Goal: Task Accomplishment & Management: Manage account settings

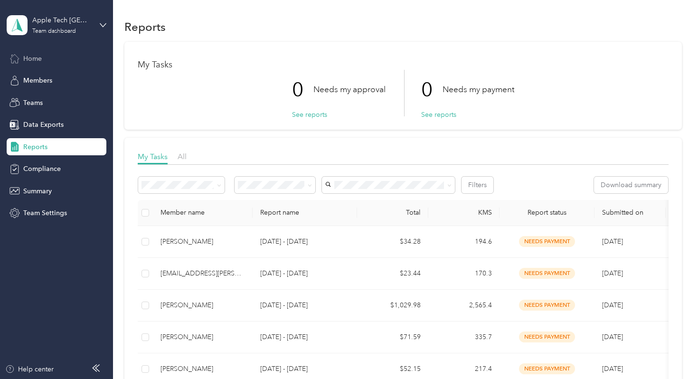
click at [36, 57] on span "Home" at bounding box center [32, 59] width 19 height 10
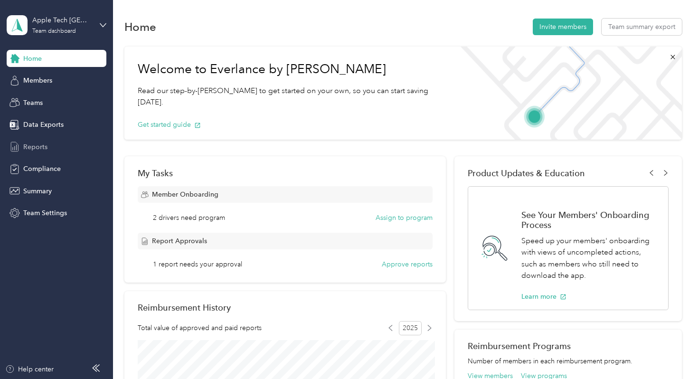
click at [24, 146] on span "Reports" at bounding box center [35, 147] width 24 height 10
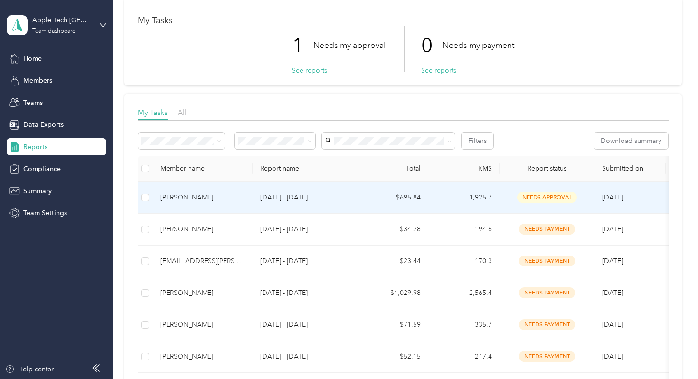
scroll to position [47, 0]
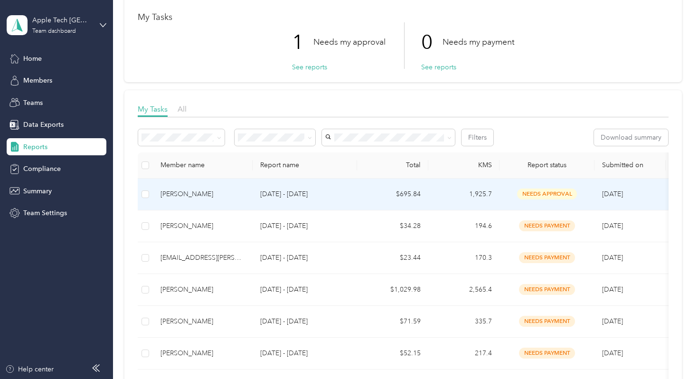
click at [282, 193] on p "[DATE] - [DATE]" at bounding box center [304, 194] width 89 height 10
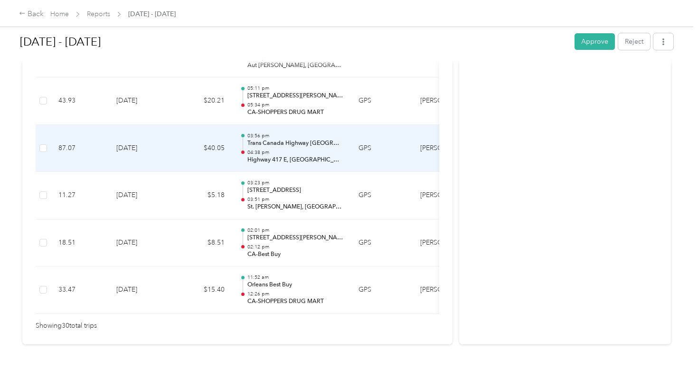
scroll to position [1461, 0]
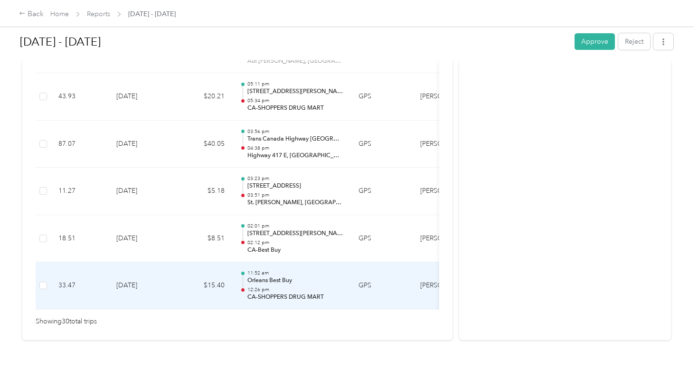
click at [273, 286] on p "12:26 pm" at bounding box center [295, 289] width 96 height 7
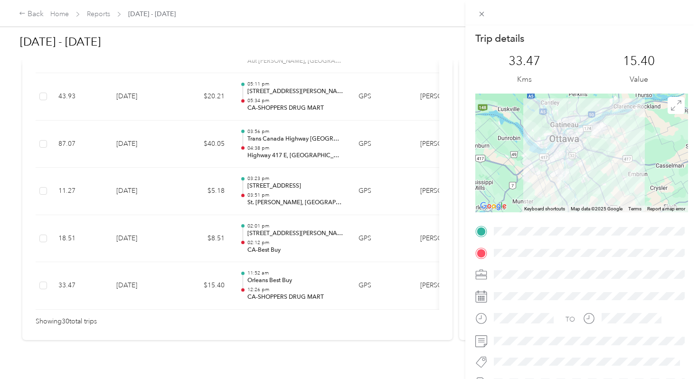
click at [288, 227] on div "Trip details This trip cannot be edited because it is either under review, appr…" at bounding box center [349, 189] width 698 height 379
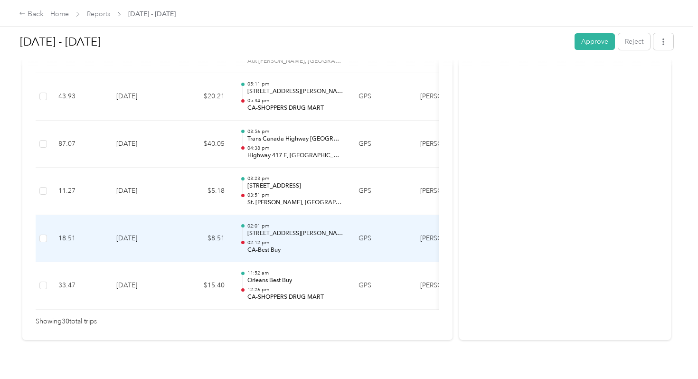
click at [288, 227] on div "02:01 pm [STREET_ADDRESS][PERSON_NAME] 02:12 pm CA-Best Buy" at bounding box center [295, 239] width 96 height 32
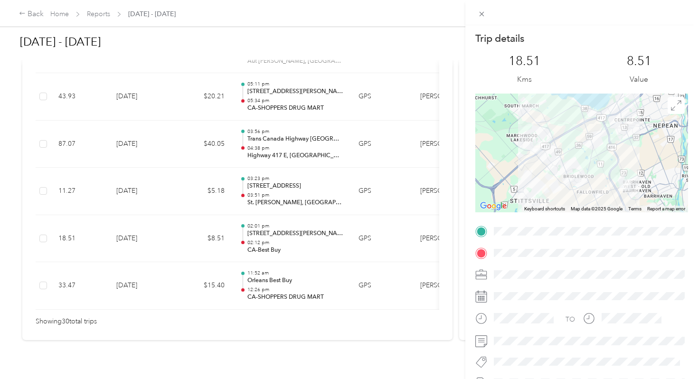
click at [282, 223] on div "Trip details This trip cannot be edited because it is either under review, appr…" at bounding box center [349, 189] width 698 height 379
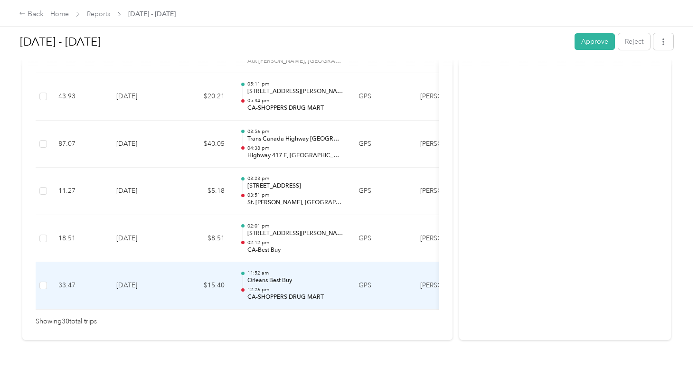
click at [284, 276] on p "Orleans Best Buy" at bounding box center [295, 280] width 96 height 9
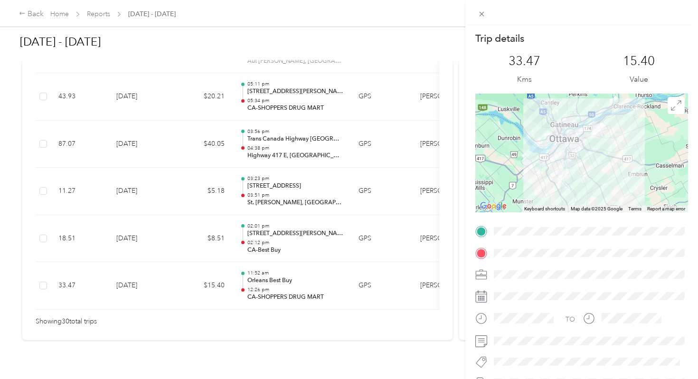
click at [279, 225] on div "Trip details This trip cannot be edited because it is either under review, appr…" at bounding box center [349, 189] width 698 height 379
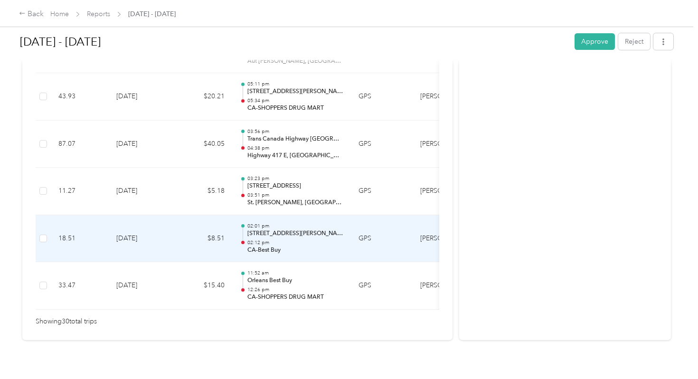
click at [278, 229] on p "[STREET_ADDRESS][PERSON_NAME]" at bounding box center [295, 233] width 96 height 9
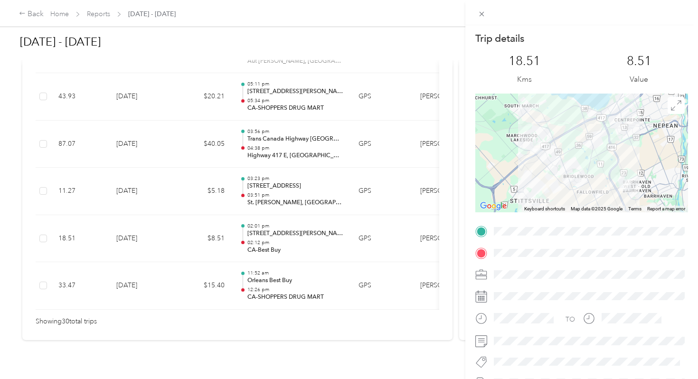
click at [276, 184] on div "Trip details This trip cannot be edited because it is either under review, appr…" at bounding box center [349, 189] width 698 height 379
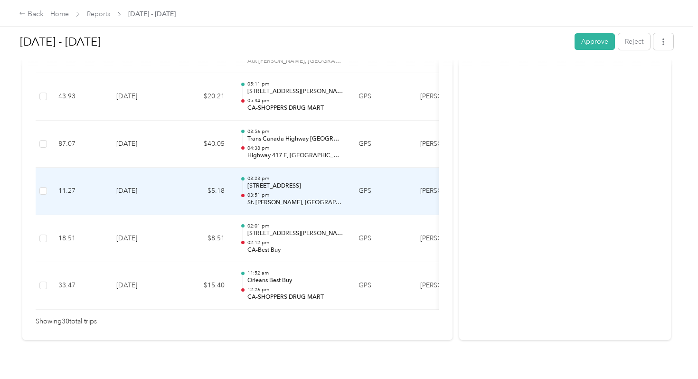
click at [276, 192] on p "03:51 pm" at bounding box center [295, 195] width 96 height 7
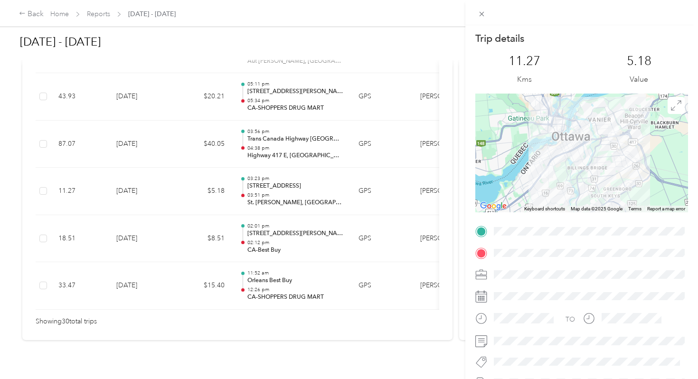
click at [270, 135] on div "Trip details This trip cannot be edited because it is either under review, appr…" at bounding box center [349, 189] width 698 height 379
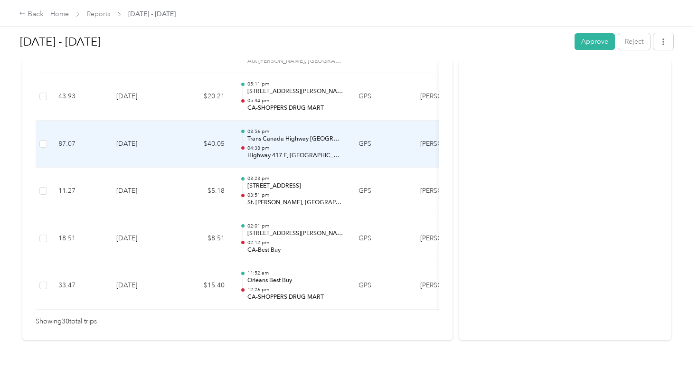
click at [270, 145] on p "04:38 pm" at bounding box center [295, 148] width 96 height 7
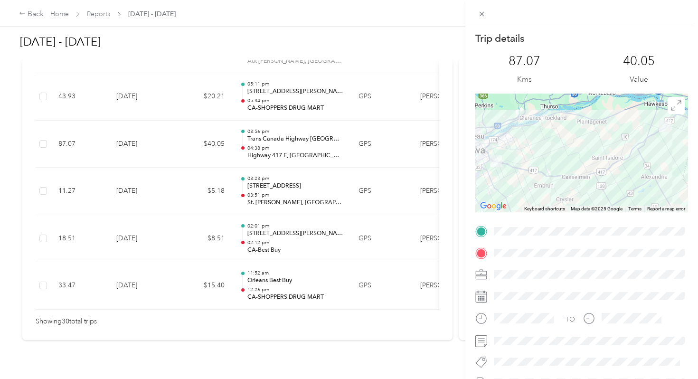
click at [264, 182] on div "Trip details This trip cannot be edited because it is either under review, appr…" at bounding box center [349, 189] width 698 height 379
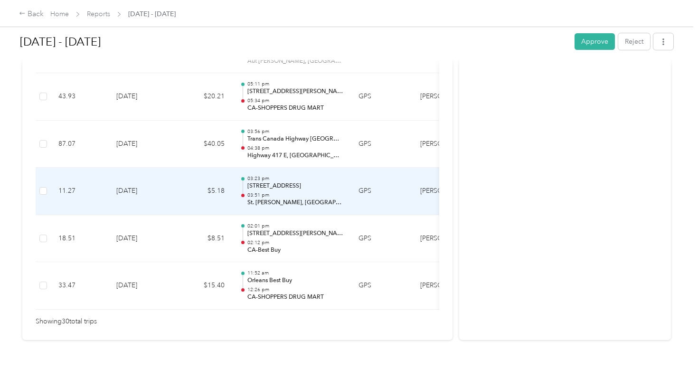
click at [264, 192] on p "03:51 pm" at bounding box center [295, 195] width 96 height 7
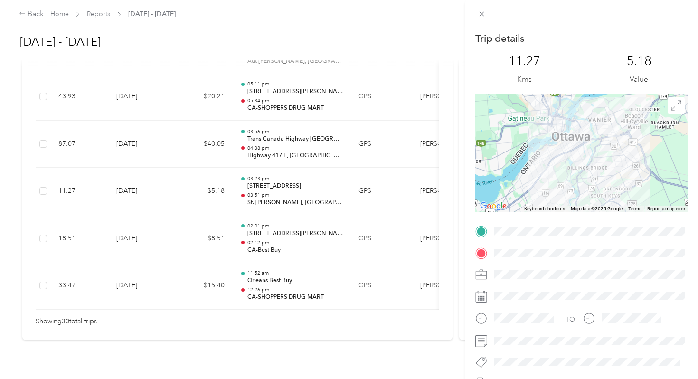
click at [269, 136] on div "Trip details This trip cannot be edited because it is either under review, appr…" at bounding box center [349, 189] width 698 height 379
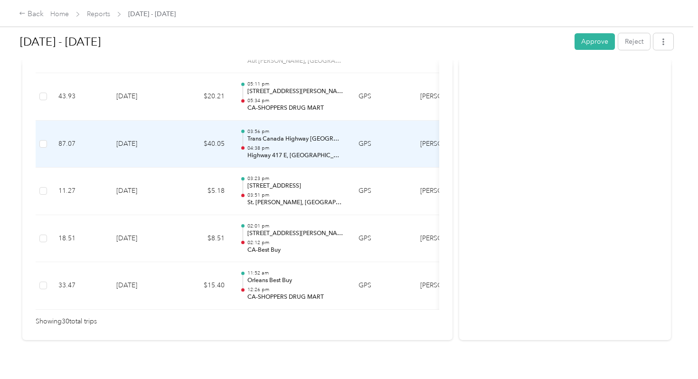
click at [269, 145] on p "04:38 pm" at bounding box center [295, 148] width 96 height 7
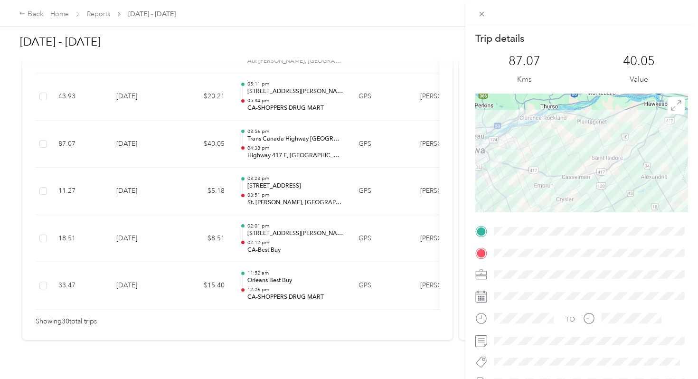
click at [275, 95] on div "Trip details This trip cannot be edited because it is either under review, appr…" at bounding box center [349, 189] width 698 height 379
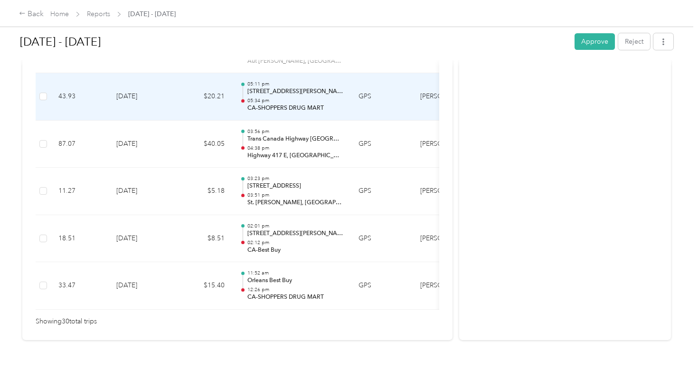
click at [275, 104] on p "CA-SHOPPERS DRUG MART" at bounding box center [295, 108] width 96 height 9
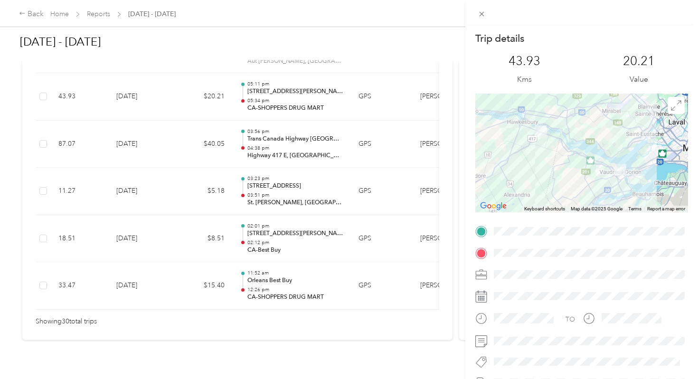
click at [274, 92] on div "Trip details This trip cannot be edited because it is either under review, appr…" at bounding box center [349, 189] width 698 height 379
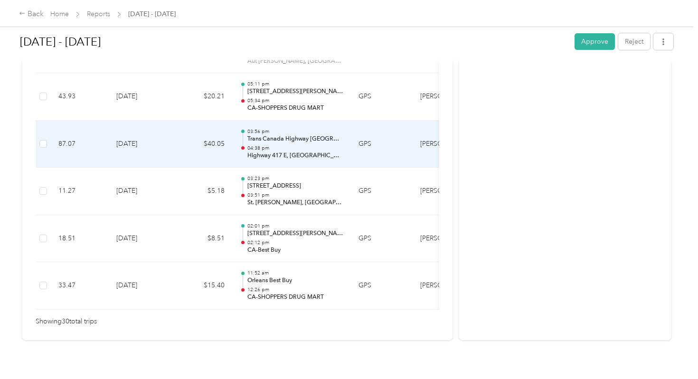
click at [264, 135] on p "Trans Canada Highway [GEOGRAPHIC_DATA], [GEOGRAPHIC_DATA]-[GEOGRAPHIC_DATA], [G…" at bounding box center [295, 139] width 96 height 9
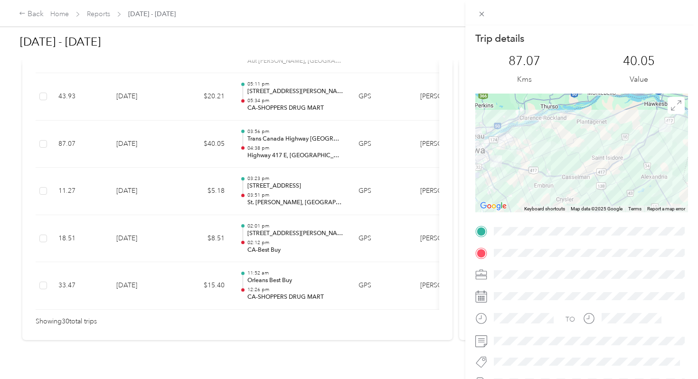
click at [264, 81] on div "Trip details This trip cannot be edited because it is either under review, appr…" at bounding box center [349, 189] width 698 height 379
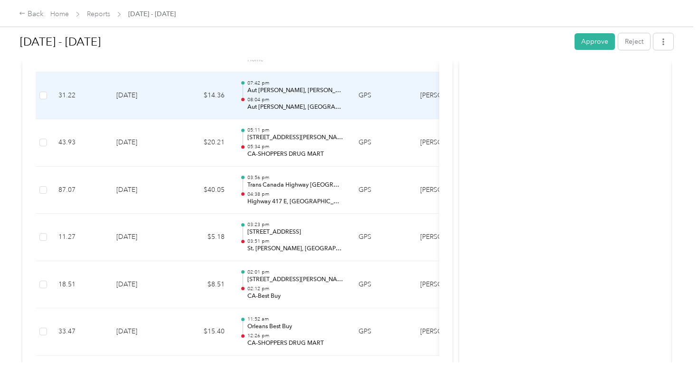
scroll to position [1415, 0]
click at [263, 86] on p "Aut [PERSON_NAME], [PERSON_NAME] de la Marquise, [PERSON_NAME], [GEOGRAPHIC_DAT…" at bounding box center [295, 90] width 96 height 9
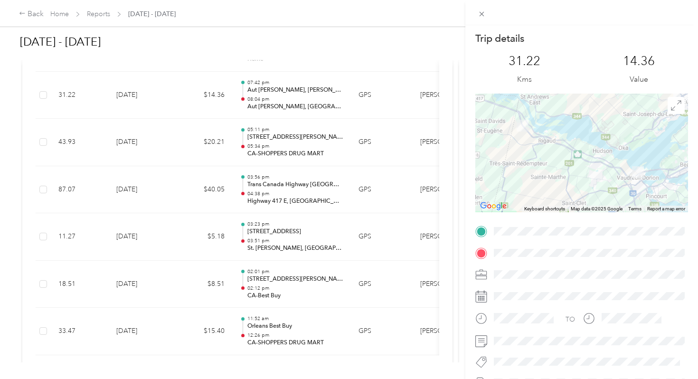
click at [263, 82] on div "Trip details This trip cannot be edited because it is either under review, appr…" at bounding box center [349, 189] width 698 height 379
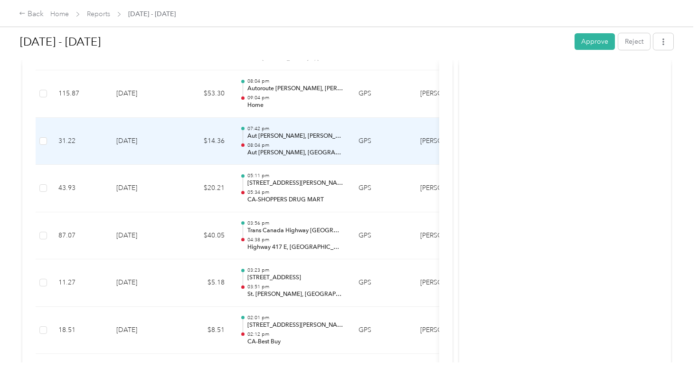
scroll to position [1370, 0]
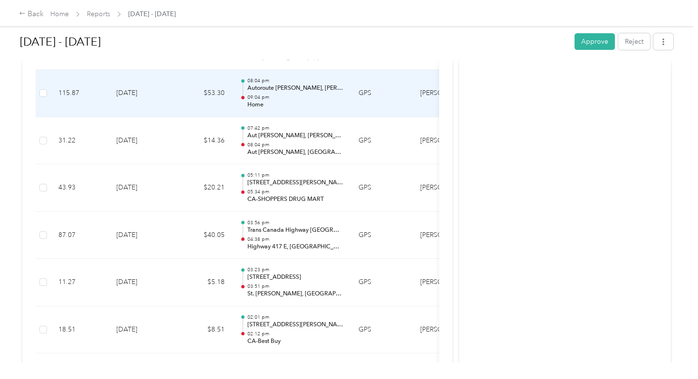
click at [265, 84] on p "Autoroute [PERSON_NAME], [PERSON_NAME][GEOGRAPHIC_DATA], [GEOGRAPHIC_DATA], [GE…" at bounding box center [295, 88] width 96 height 9
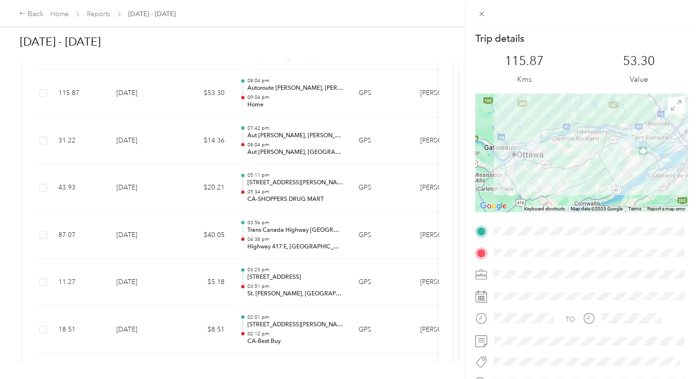
click at [265, 78] on div "Trip details This trip cannot be edited because it is either under review, appr…" at bounding box center [349, 189] width 698 height 379
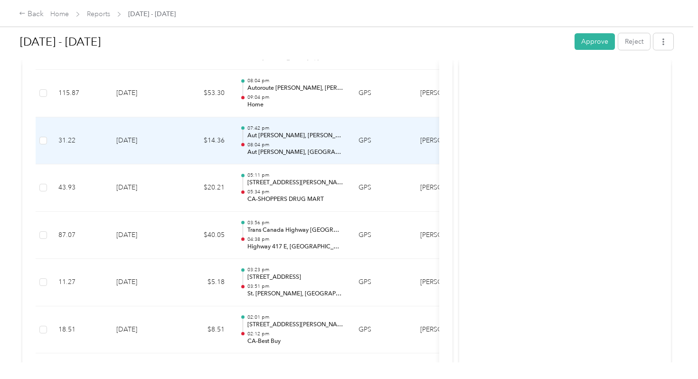
click at [268, 132] on p "Aut [PERSON_NAME], [PERSON_NAME] de la Marquise, [PERSON_NAME], [GEOGRAPHIC_DAT…" at bounding box center [295, 136] width 96 height 9
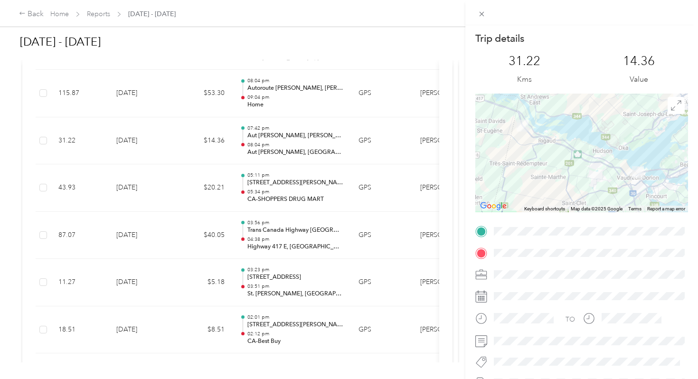
click at [275, 90] on div "Trip details This trip cannot be edited because it is either under review, appr…" at bounding box center [349, 189] width 698 height 379
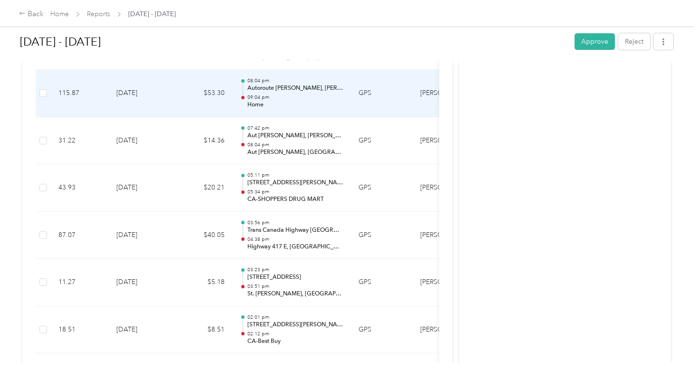
click at [271, 94] on p "09:04 pm" at bounding box center [295, 97] width 96 height 7
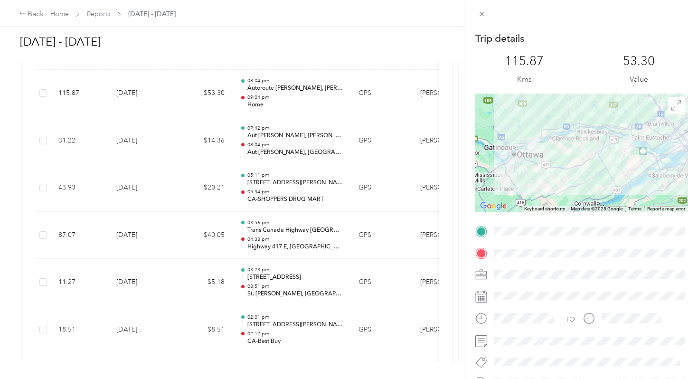
click at [271, 88] on div "Trip details This trip cannot be edited because it is either under review, appr…" at bounding box center [349, 189] width 698 height 379
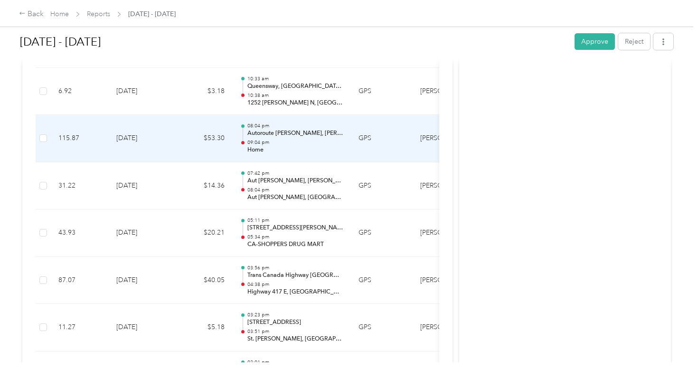
scroll to position [1323, 0]
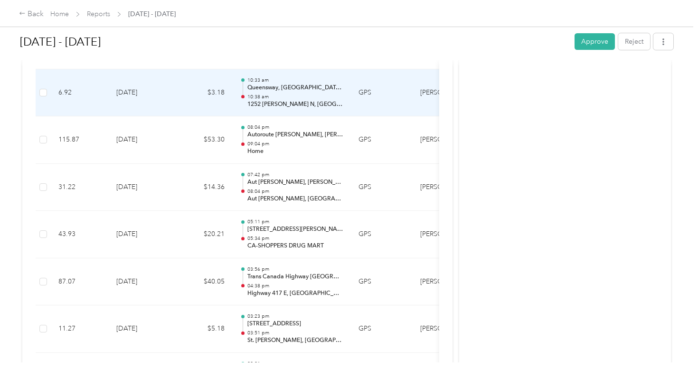
click at [267, 94] on p "10:38 am" at bounding box center [295, 97] width 96 height 7
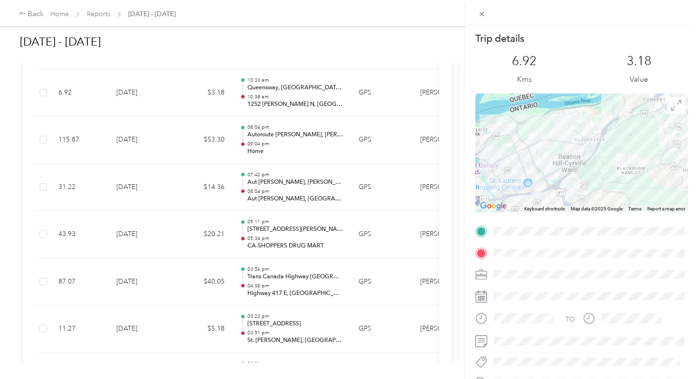
click at [265, 83] on div "Trip details This trip cannot be edited because it is either under review, appr…" at bounding box center [349, 189] width 698 height 379
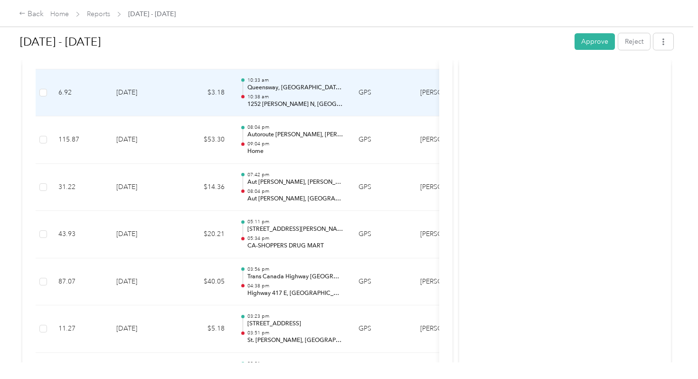
click at [265, 94] on p "10:38 am" at bounding box center [295, 97] width 96 height 7
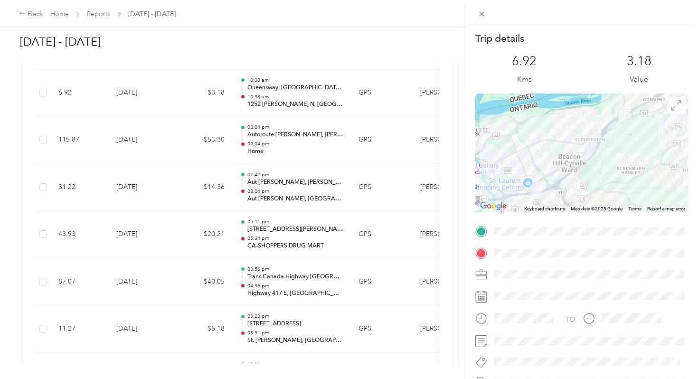
click at [265, 84] on div "Trip details This trip cannot be edited because it is either under review, appr…" at bounding box center [349, 189] width 698 height 379
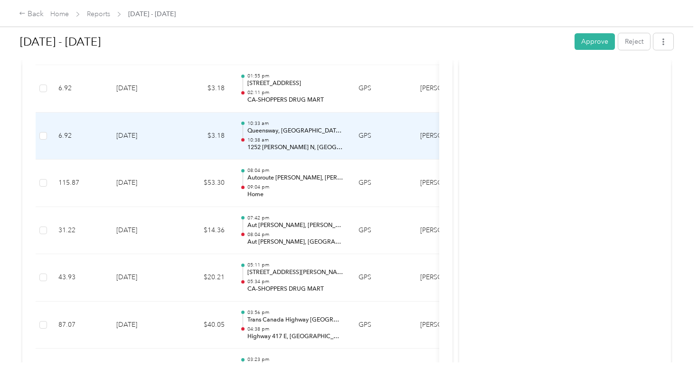
scroll to position [1280, 0]
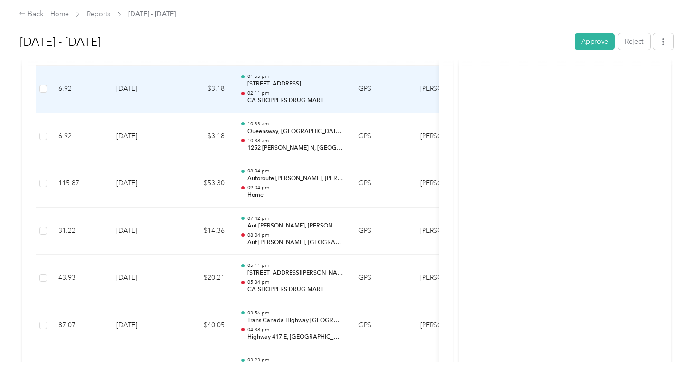
click at [265, 90] on p "02:11 pm" at bounding box center [295, 93] width 96 height 7
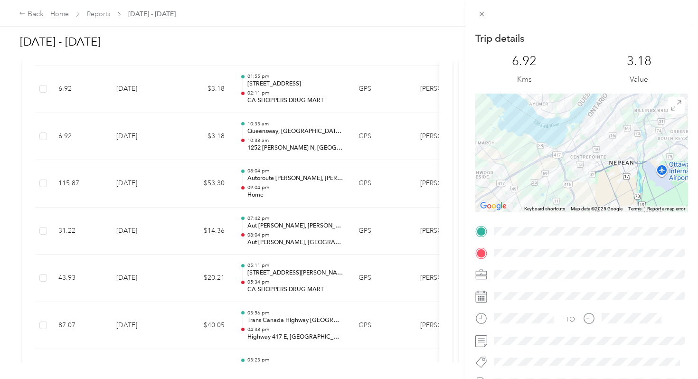
click at [274, 82] on div "Trip details This trip cannot be edited because it is either under review, appr…" at bounding box center [349, 189] width 698 height 379
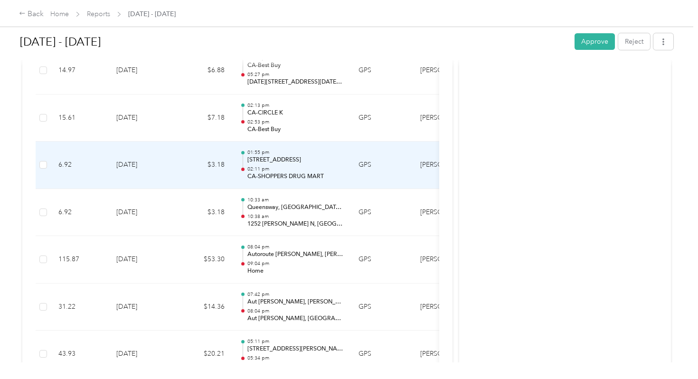
scroll to position [1188, 0]
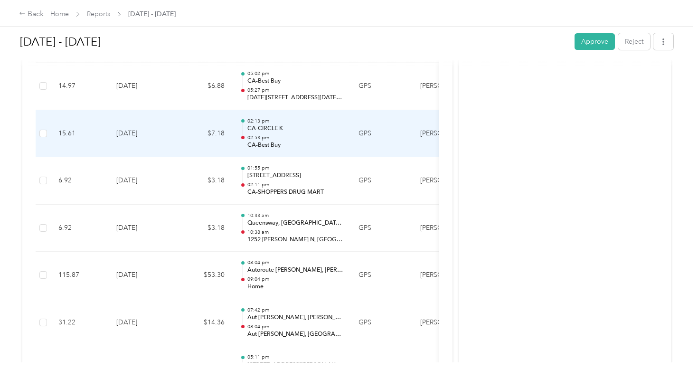
click at [272, 141] on p "CA-Best Buy" at bounding box center [295, 145] width 96 height 9
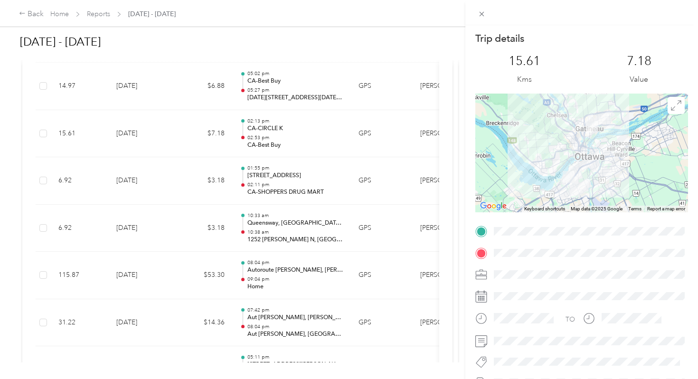
click at [272, 130] on div "Trip details This trip cannot be edited because it is either under review, appr…" at bounding box center [349, 189] width 698 height 379
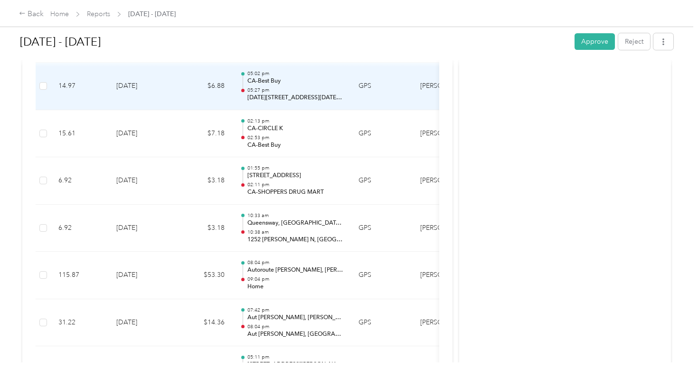
click at [270, 87] on p "05:27 pm" at bounding box center [295, 90] width 96 height 7
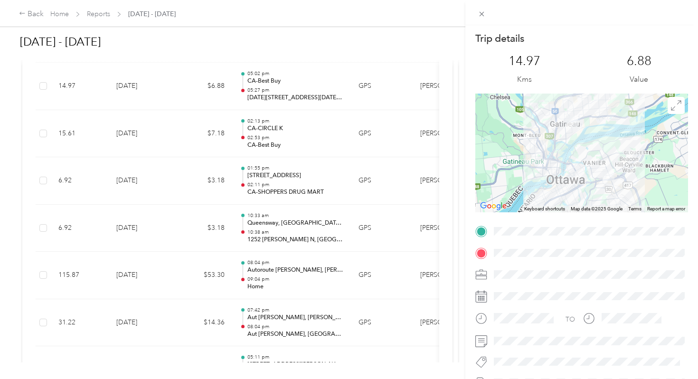
click at [270, 82] on div "Trip details This trip cannot be edited because it is either under review, appr…" at bounding box center [349, 189] width 698 height 379
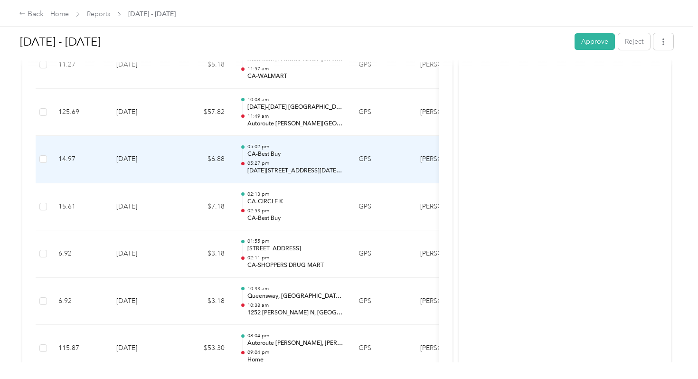
scroll to position [1099, 0]
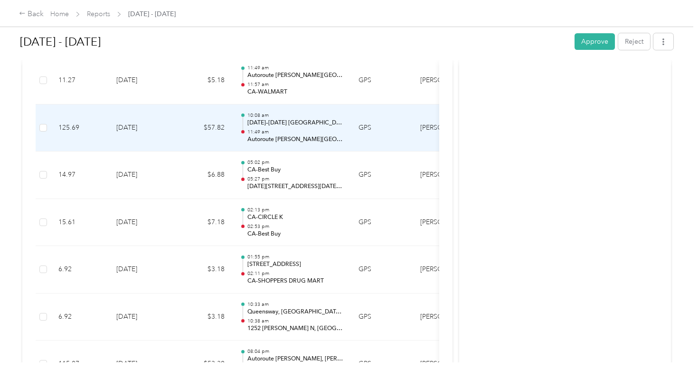
click at [273, 119] on p "[DATE]–[DATE] [GEOGRAPHIC_DATA], [GEOGRAPHIC_DATA], [GEOGRAPHIC_DATA]" at bounding box center [295, 123] width 96 height 9
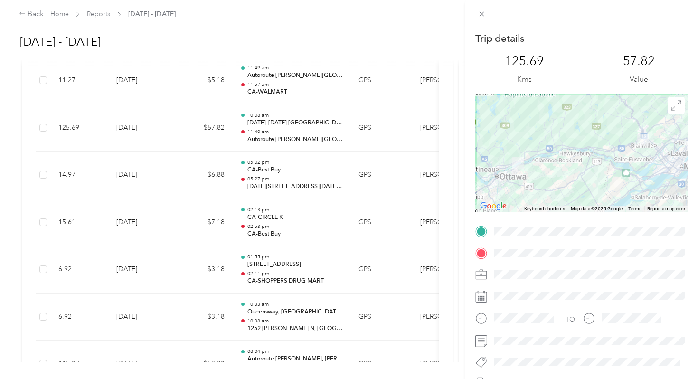
click at [273, 114] on div "Trip details This trip cannot be edited because it is either under review, appr…" at bounding box center [349, 189] width 698 height 379
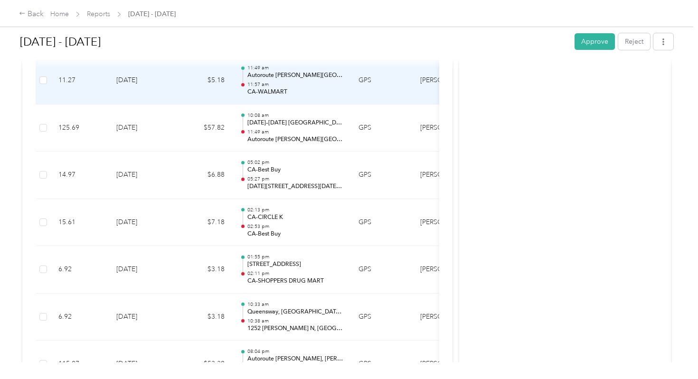
click at [279, 88] on p "CA-WALMART" at bounding box center [295, 92] width 96 height 9
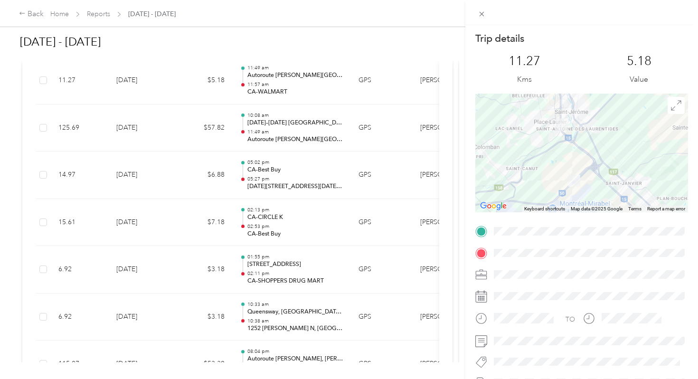
click at [276, 83] on div "Trip details This trip cannot be edited because it is either under review, appr…" at bounding box center [349, 189] width 698 height 379
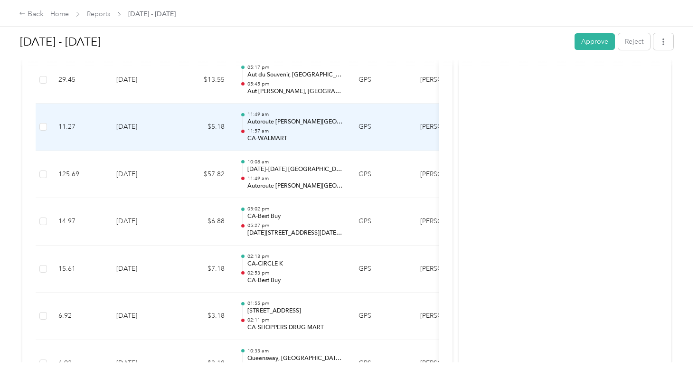
scroll to position [1045, 0]
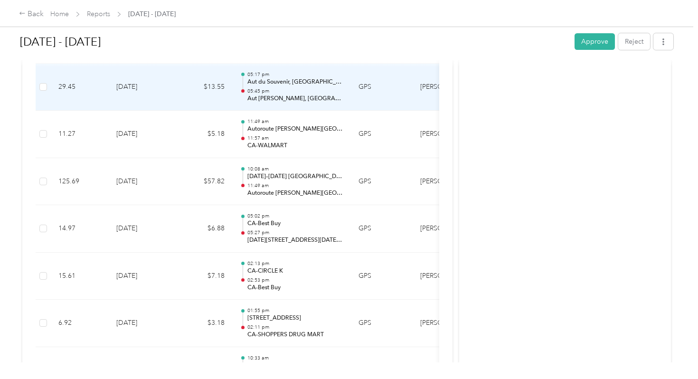
click at [276, 95] on p "Aut [PERSON_NAME], [GEOGRAPHIC_DATA]" at bounding box center [295, 99] width 96 height 9
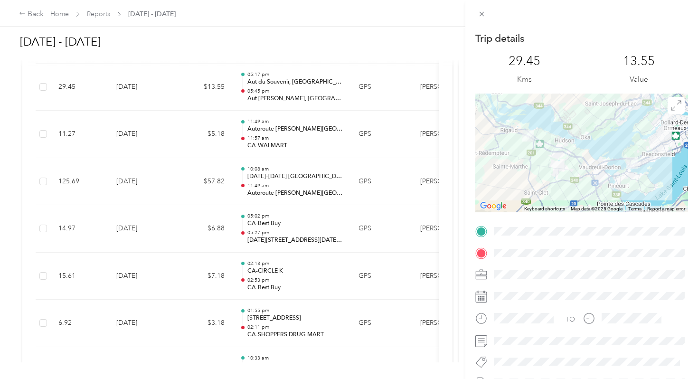
click at [275, 79] on div "Trip details This trip cannot be edited because it is either under review, appr…" at bounding box center [349, 189] width 698 height 379
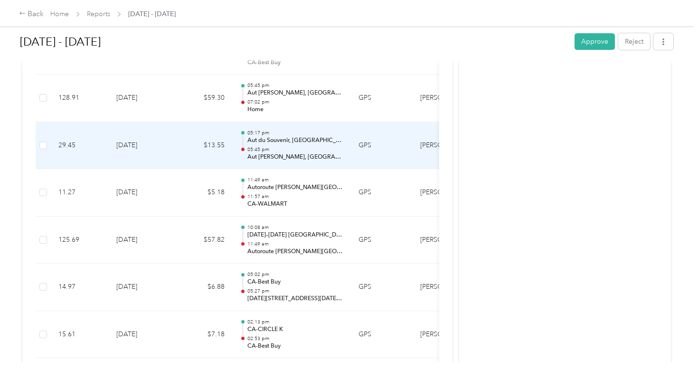
scroll to position [987, 0]
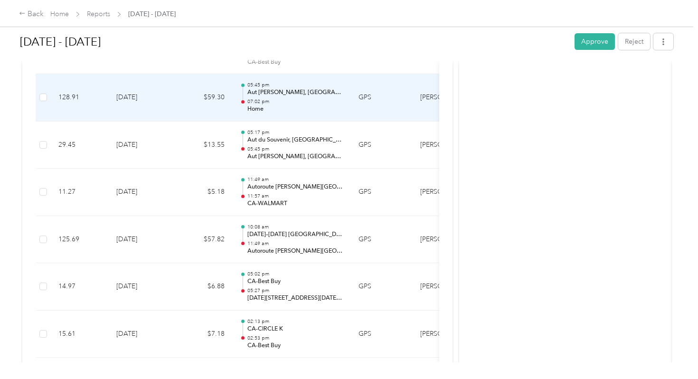
click at [275, 88] on p "Aut [PERSON_NAME], [GEOGRAPHIC_DATA]" at bounding box center [295, 92] width 96 height 9
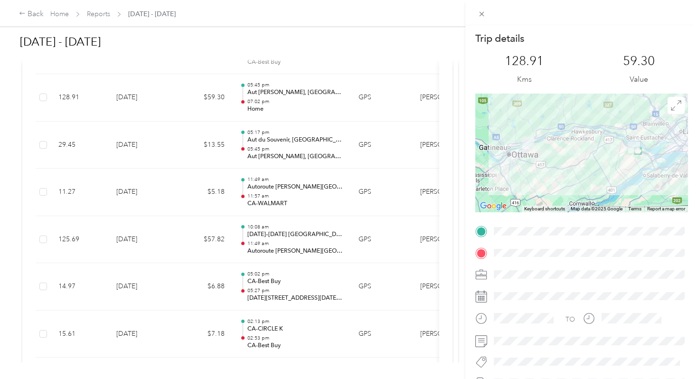
click at [279, 82] on div "Trip details This trip cannot be edited because it is either under review, appr…" at bounding box center [349, 189] width 698 height 379
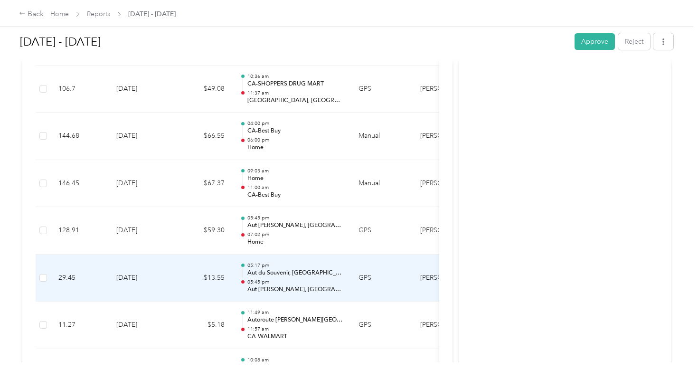
scroll to position [850, 0]
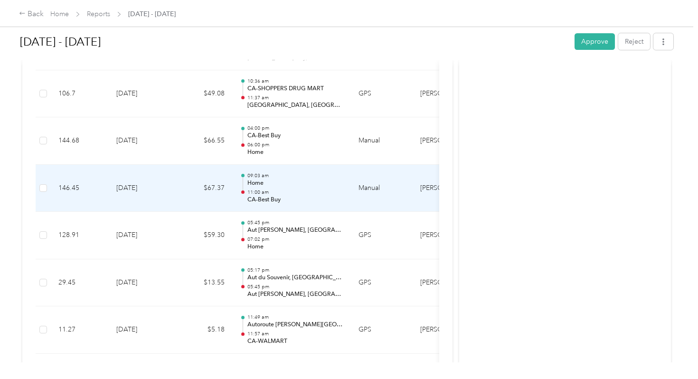
click at [281, 172] on p "09:03 am" at bounding box center [295, 175] width 96 height 7
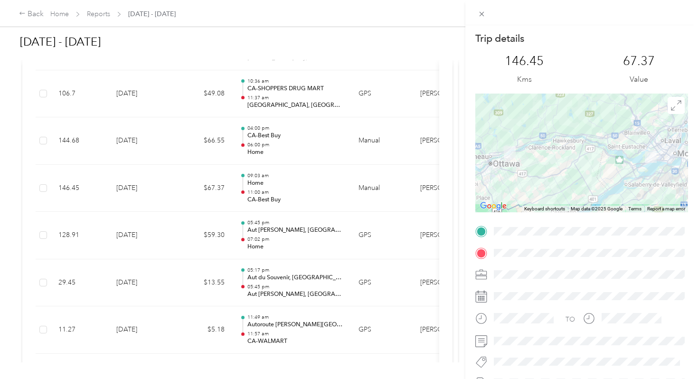
click at [253, 129] on div "Trip details This trip cannot be edited because it is either under review, appr…" at bounding box center [349, 189] width 698 height 379
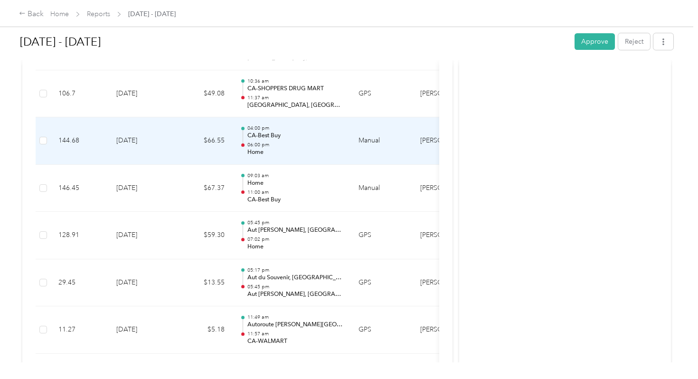
click at [253, 132] on p "CA-Best Buy" at bounding box center [295, 136] width 96 height 9
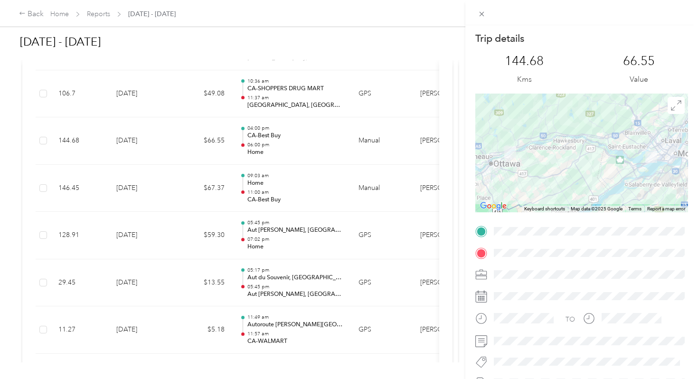
click at [253, 128] on div "Trip details This trip cannot be edited because it is either under review, appr…" at bounding box center [349, 189] width 698 height 379
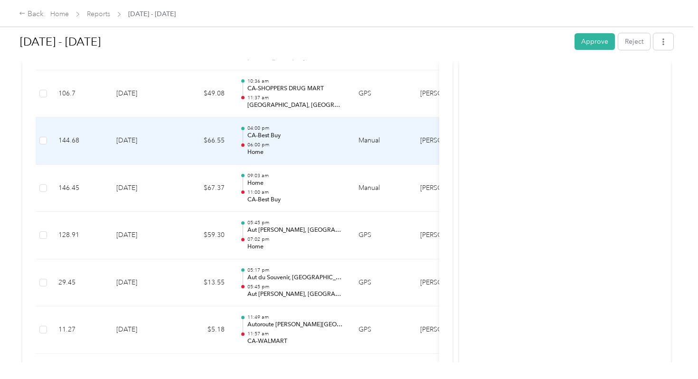
click at [253, 132] on p "CA-Best Buy" at bounding box center [295, 136] width 96 height 9
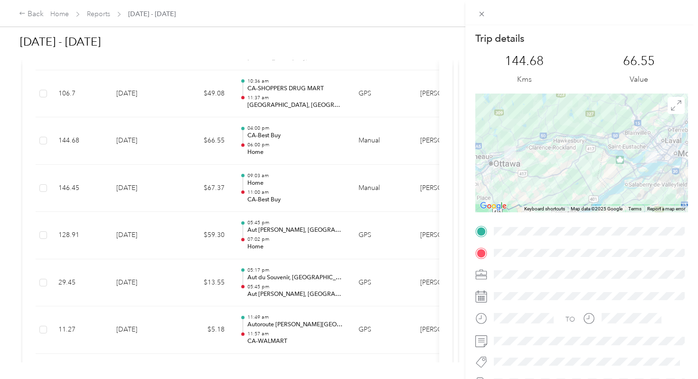
click at [260, 172] on div "Trip details This trip cannot be edited because it is either under review, appr…" at bounding box center [349, 189] width 698 height 379
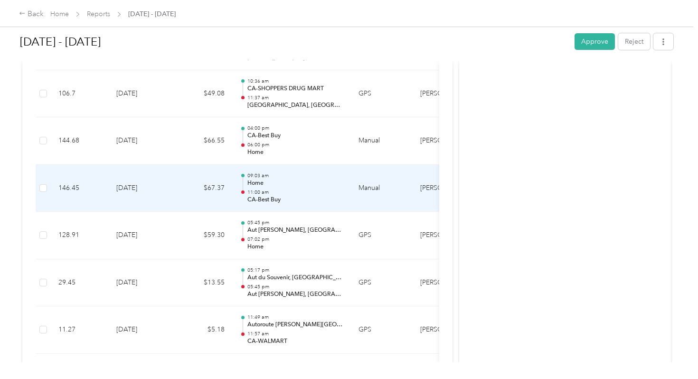
click at [260, 179] on p "Home" at bounding box center [295, 183] width 96 height 9
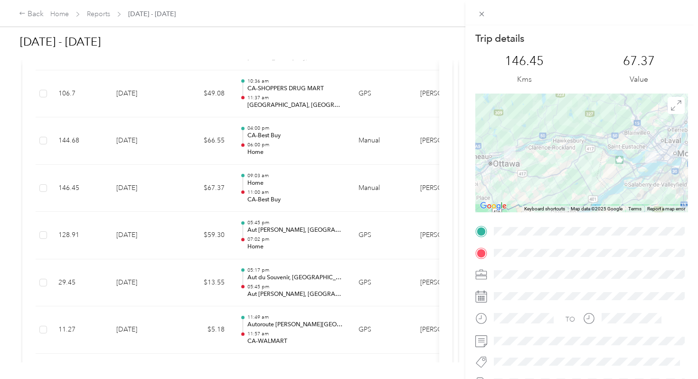
click at [252, 93] on div "Trip details This trip cannot be edited because it is either under review, appr…" at bounding box center [349, 189] width 698 height 379
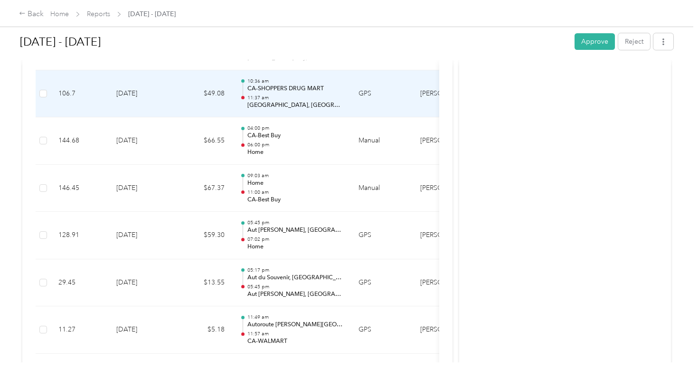
click at [249, 95] on p "11:37 am" at bounding box center [295, 98] width 96 height 7
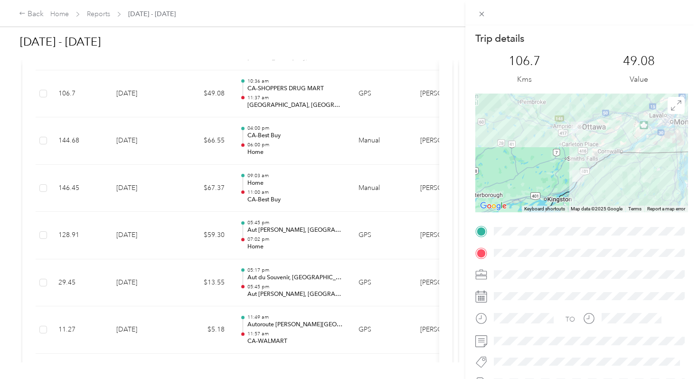
click at [250, 83] on div "Trip details This trip cannot be edited because it is either under review, appr…" at bounding box center [349, 189] width 698 height 379
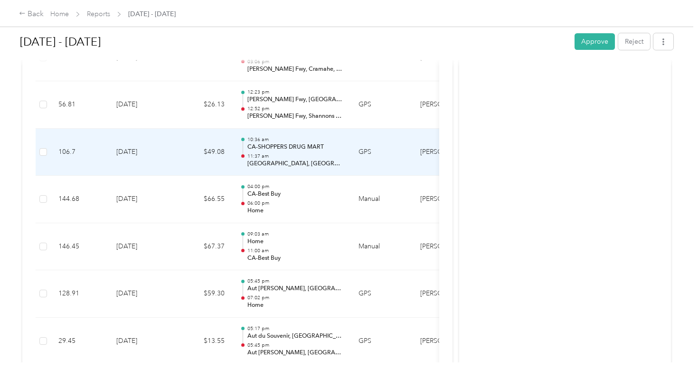
scroll to position [790, 0]
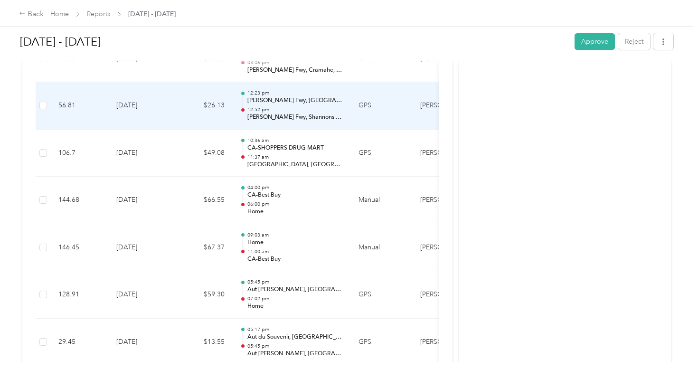
click at [250, 90] on p "12:23 pm" at bounding box center [295, 93] width 96 height 7
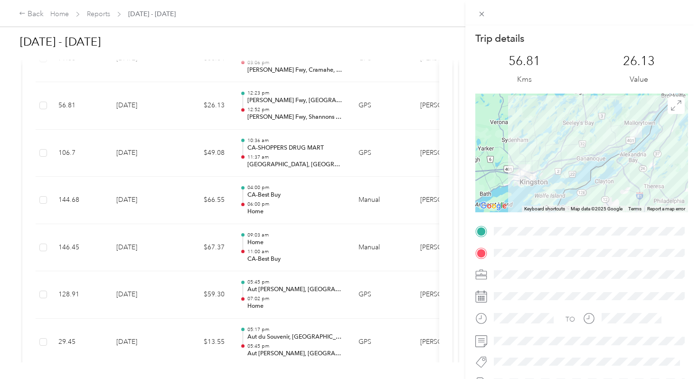
click at [250, 83] on div "Trip details This trip cannot be edited because it is either under review, appr…" at bounding box center [349, 189] width 698 height 379
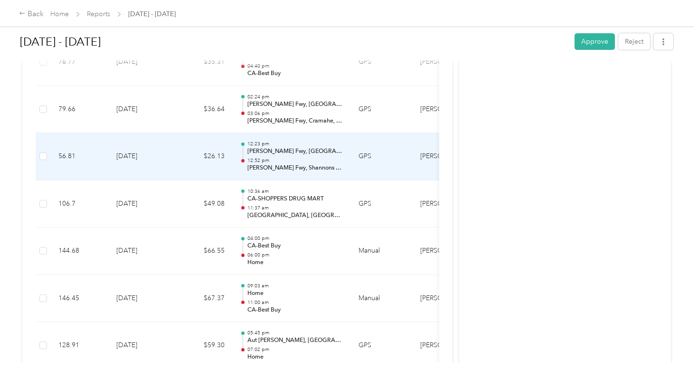
scroll to position [738, 0]
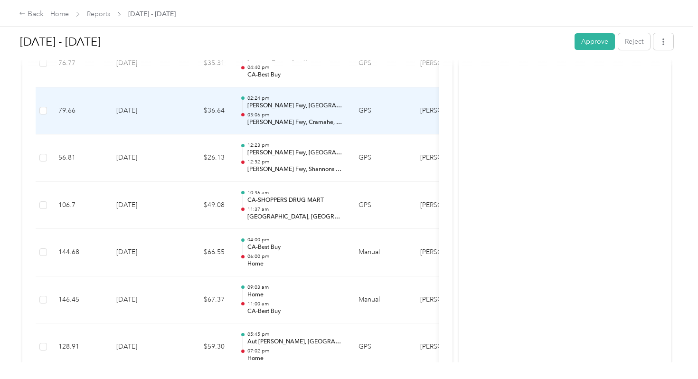
click at [253, 102] on p "[PERSON_NAME] Fwy, [GEOGRAPHIC_DATA], [GEOGRAPHIC_DATA]" at bounding box center [295, 106] width 96 height 9
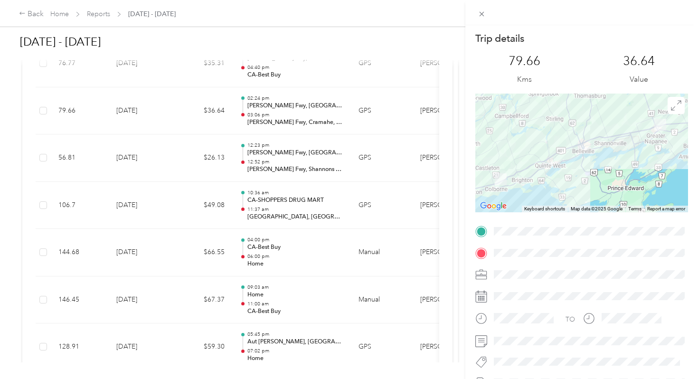
click at [253, 93] on div "Trip details This trip cannot be edited because it is either under review, appr…" at bounding box center [349, 189] width 698 height 379
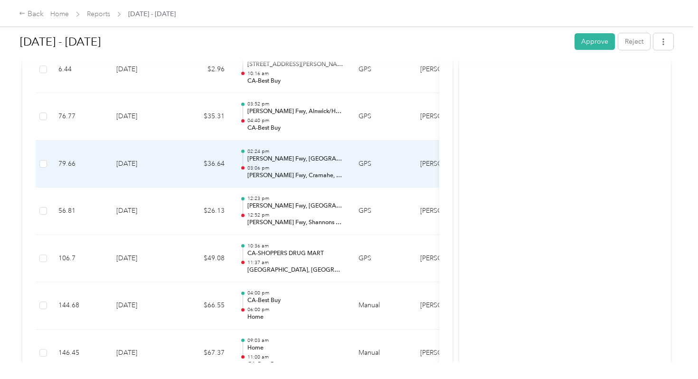
scroll to position [682, 0]
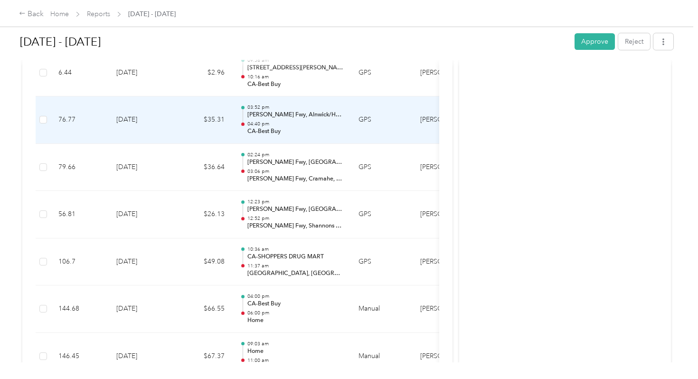
click at [254, 111] on p "[PERSON_NAME] Fwy, Alnwick/Haldimand, [GEOGRAPHIC_DATA]" at bounding box center [295, 115] width 96 height 9
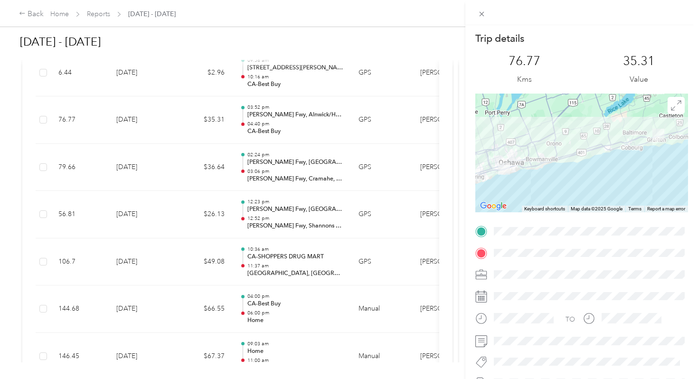
click at [254, 104] on div "Trip details This trip cannot be edited because it is either under review, appr…" at bounding box center [349, 189] width 698 height 379
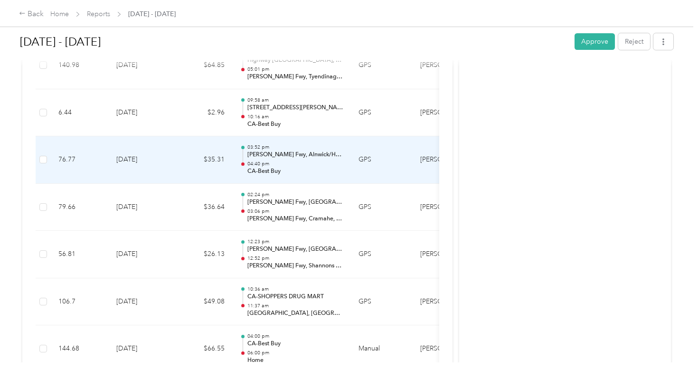
scroll to position [639, 0]
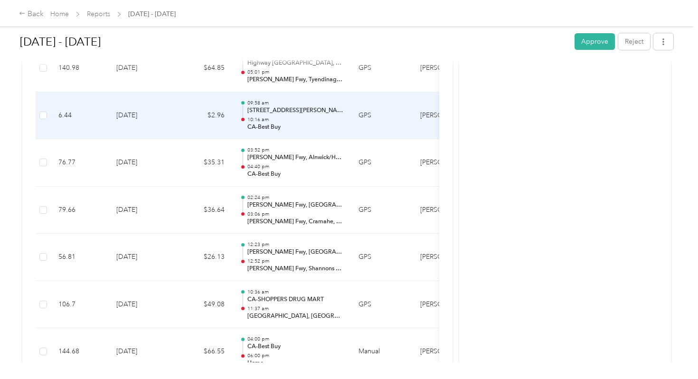
click at [254, 104] on div "09:58 am [STREET_ADDRESS][PERSON_NAME] 10:16 am CA-Best Buy" at bounding box center [295, 116] width 96 height 32
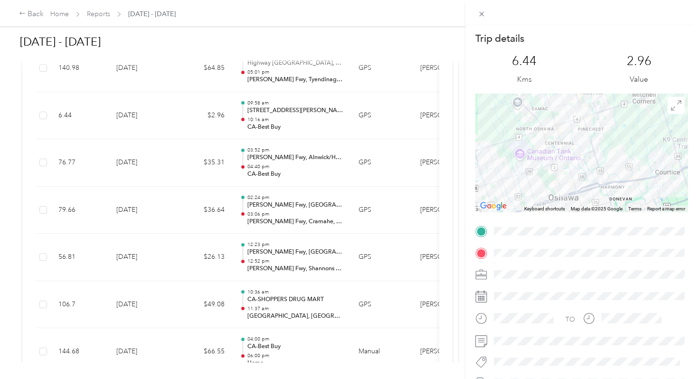
click at [254, 104] on div "Trip details This trip cannot be edited because it is either under review, appr…" at bounding box center [349, 189] width 698 height 379
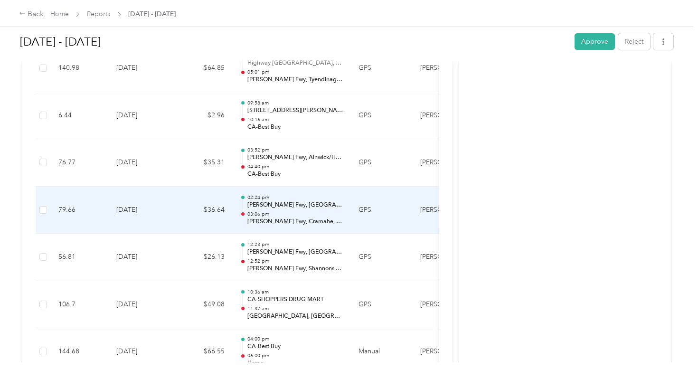
click at [270, 201] on p "[PERSON_NAME] Fwy, [GEOGRAPHIC_DATA], [GEOGRAPHIC_DATA]" at bounding box center [295, 205] width 96 height 9
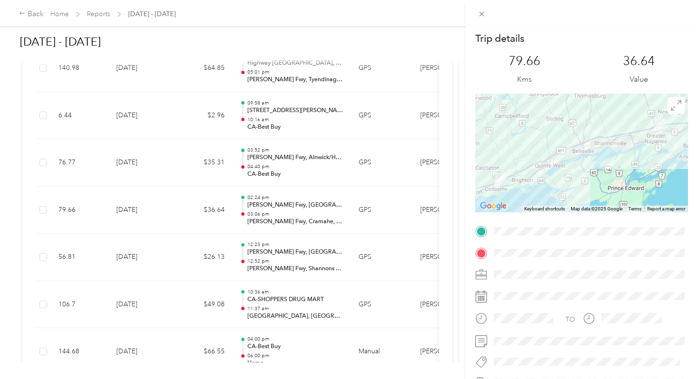
click at [271, 300] on div "Trip details This trip cannot be edited because it is either under review, appr…" at bounding box center [349, 189] width 698 height 379
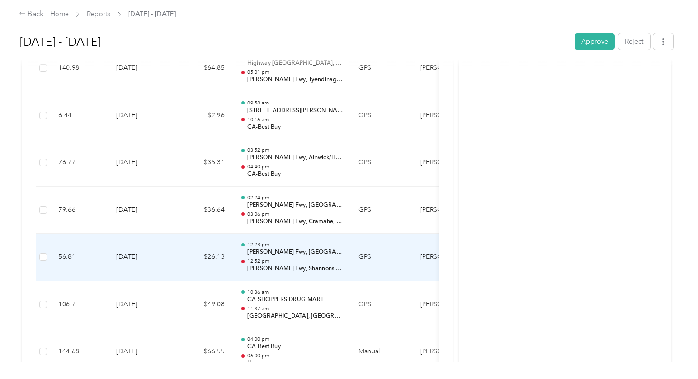
click at [268, 248] on p "[PERSON_NAME] Fwy, [GEOGRAPHIC_DATA] and the [GEOGRAPHIC_DATA], [GEOGRAPHIC_DAT…" at bounding box center [295, 252] width 96 height 9
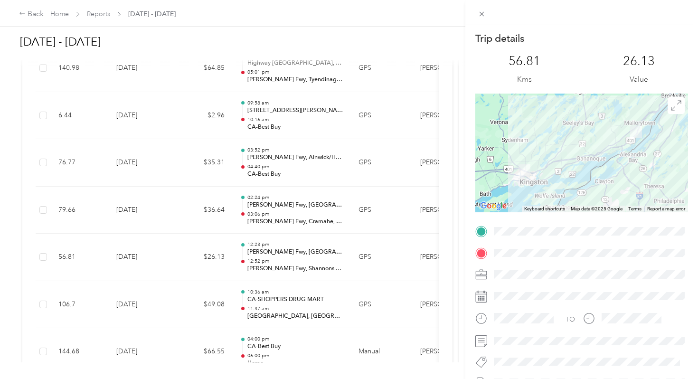
click at [279, 195] on div "Trip details This trip cannot be edited because it is either under review, appr…" at bounding box center [349, 189] width 698 height 379
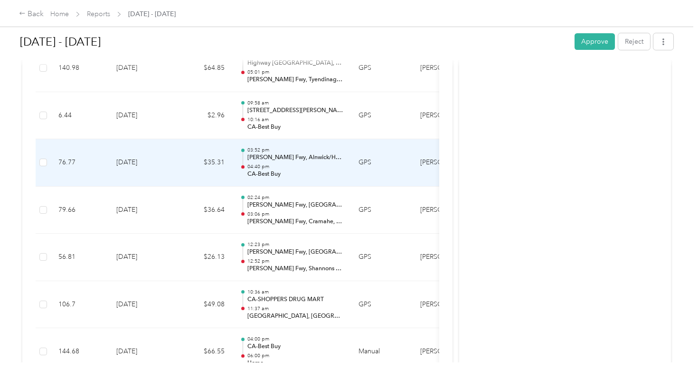
click at [272, 170] on p "CA-Best Buy" at bounding box center [295, 174] width 96 height 9
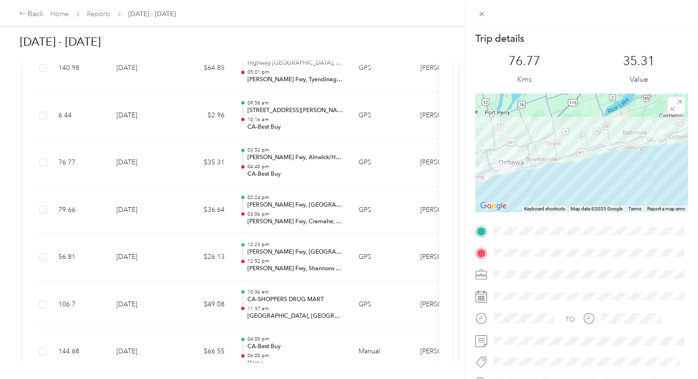
click at [272, 161] on div "Trip details This trip cannot be edited because it is either under review, appr…" at bounding box center [349, 189] width 698 height 379
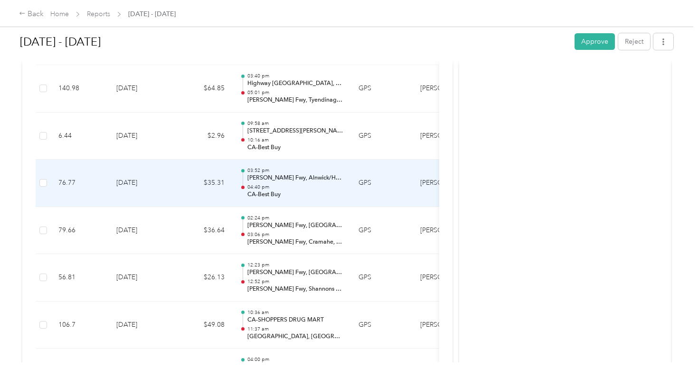
scroll to position [617, 0]
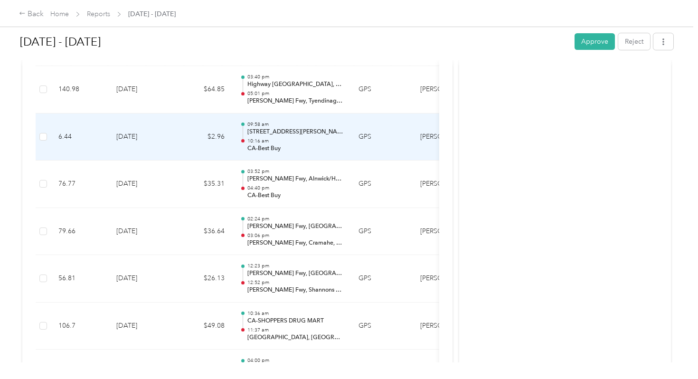
click at [271, 144] on p "CA-Best Buy" at bounding box center [295, 148] width 96 height 9
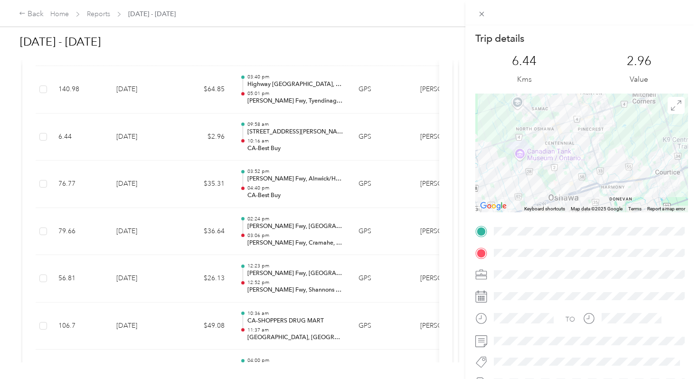
click at [271, 137] on div "Trip details This trip cannot be edited because it is either under review, appr…" at bounding box center [349, 189] width 698 height 379
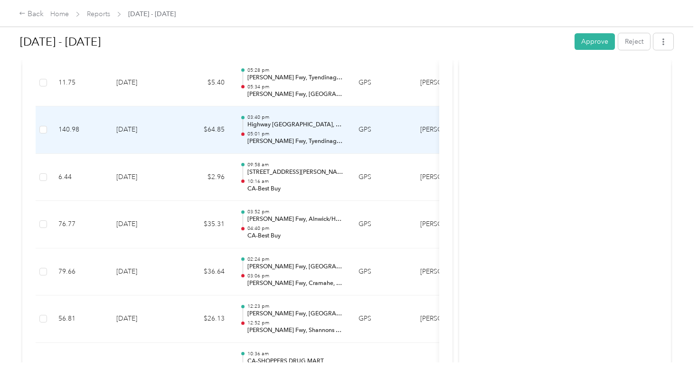
scroll to position [570, 0]
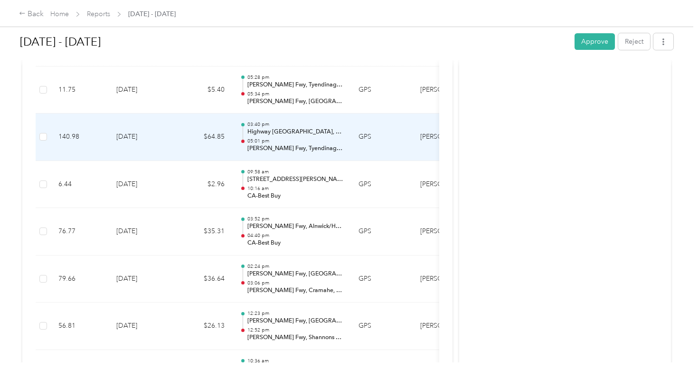
click at [271, 128] on p "Highway [GEOGRAPHIC_DATA], [GEOGRAPHIC_DATA]" at bounding box center [295, 132] width 96 height 9
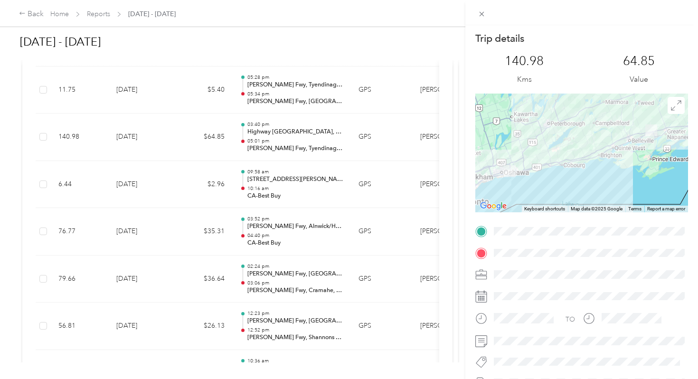
click at [271, 124] on div "Trip details This trip cannot be edited because it is either under review, appr…" at bounding box center [349, 189] width 698 height 379
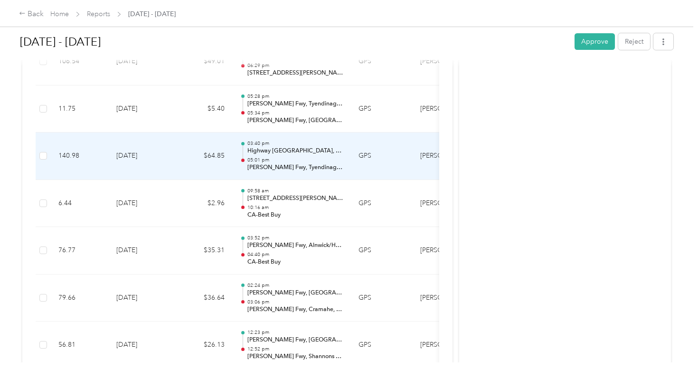
scroll to position [549, 0]
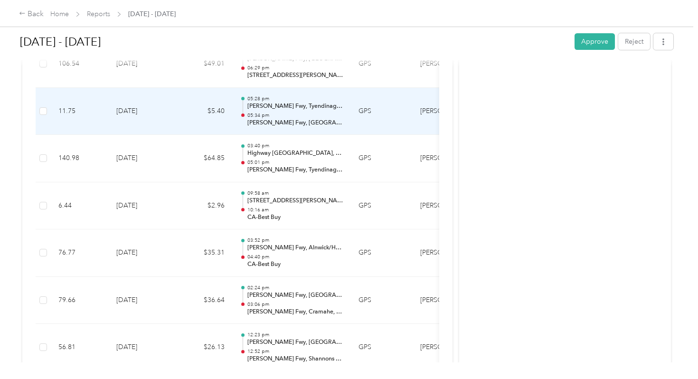
click at [271, 112] on p "05:34 pm" at bounding box center [295, 115] width 96 height 7
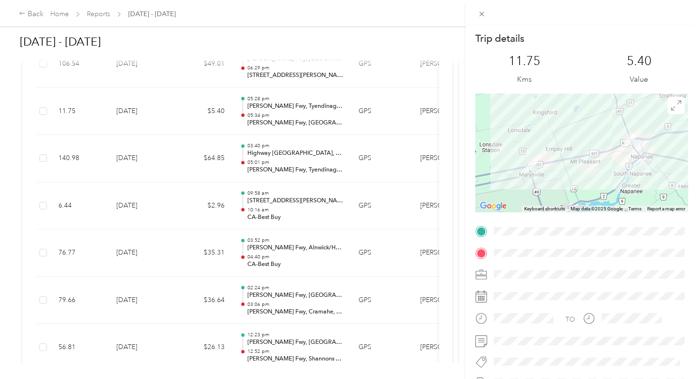
click at [271, 104] on div "Trip details This trip cannot be edited because it is either under review, appr…" at bounding box center [349, 189] width 698 height 379
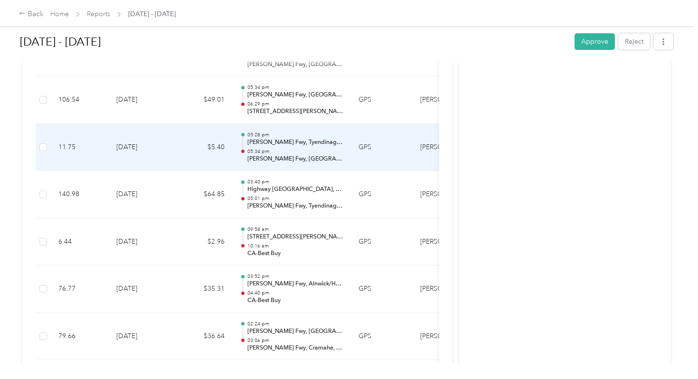
scroll to position [504, 0]
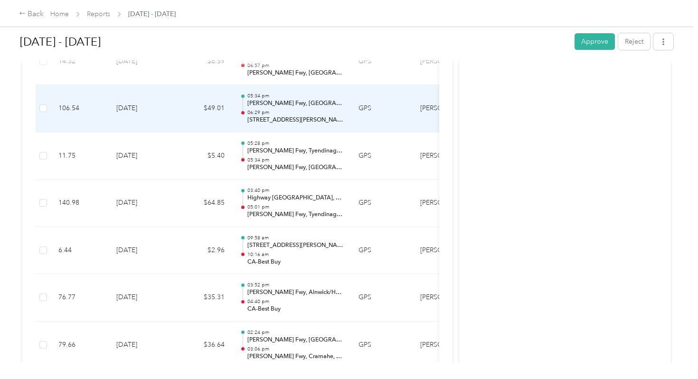
click at [271, 109] on p "06:29 pm" at bounding box center [295, 112] width 96 height 7
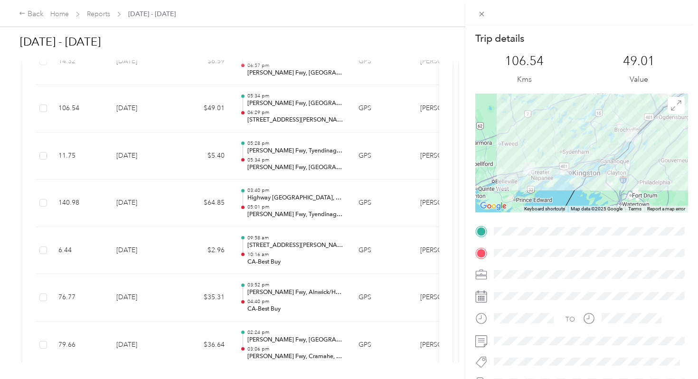
click at [271, 104] on div "Trip details This trip cannot be edited because it is either under review, appr…" at bounding box center [349, 189] width 698 height 379
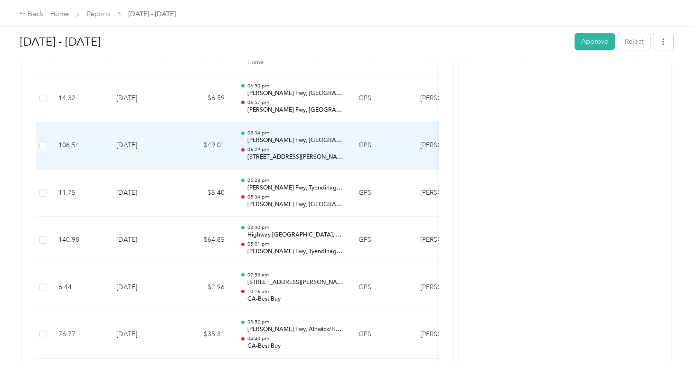
scroll to position [457, 0]
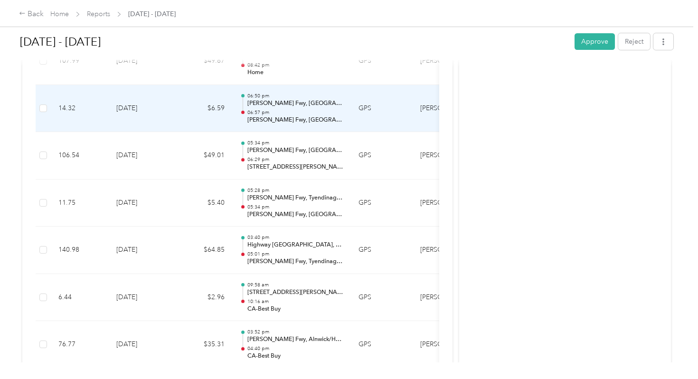
click at [271, 109] on p "06:57 pm" at bounding box center [295, 112] width 96 height 7
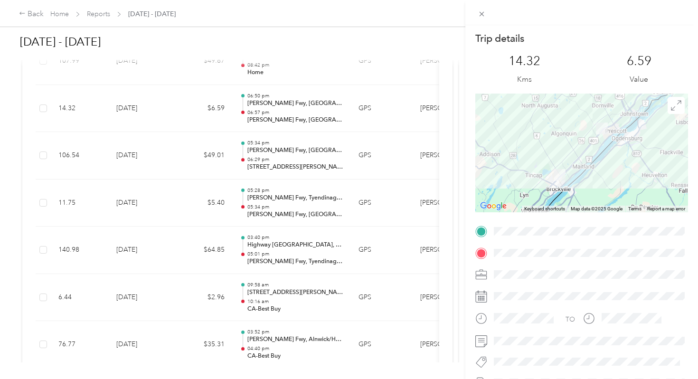
click at [271, 104] on div "Trip details This trip cannot be edited because it is either under review, appr…" at bounding box center [349, 189] width 698 height 379
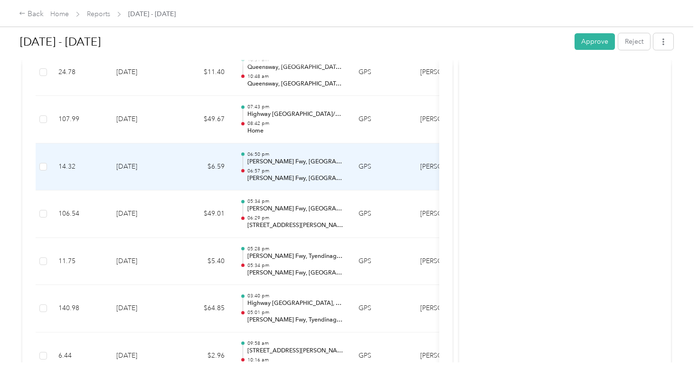
scroll to position [396, 0]
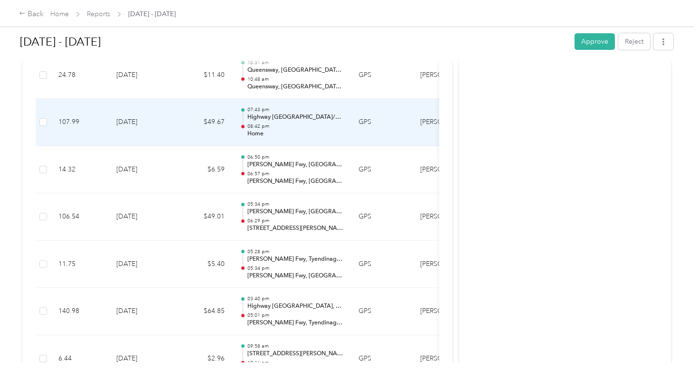
click at [271, 113] on p "Highway [GEOGRAPHIC_DATA]/Cardinal, [GEOGRAPHIC_DATA]" at bounding box center [295, 117] width 96 height 9
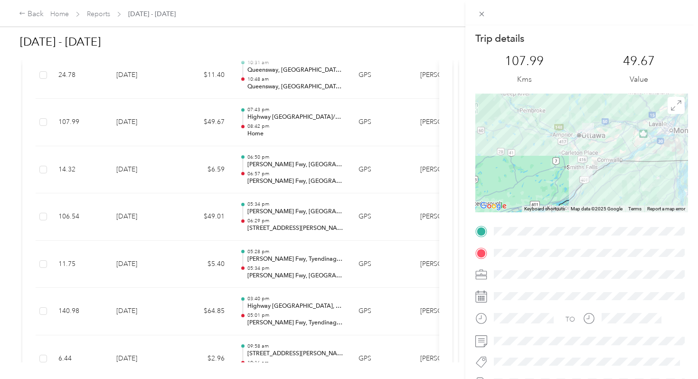
click at [265, 168] on div "Trip details This trip cannot be edited because it is either under review, appr…" at bounding box center [349, 189] width 698 height 379
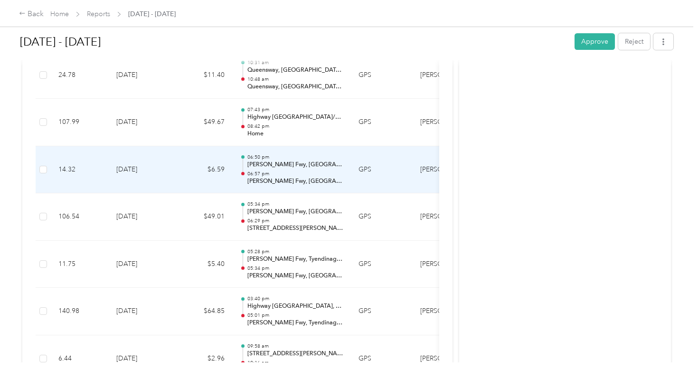
click at [264, 177] on p "[PERSON_NAME] Fwy, [GEOGRAPHIC_DATA], [GEOGRAPHIC_DATA]" at bounding box center [295, 181] width 96 height 9
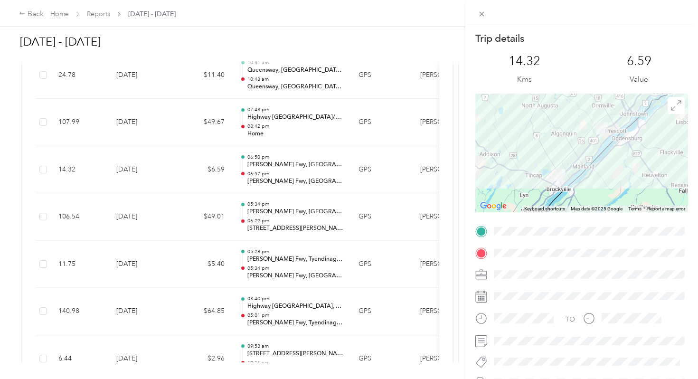
click at [262, 227] on div "Trip details This trip cannot be edited because it is either under review, appr…" at bounding box center [349, 189] width 698 height 379
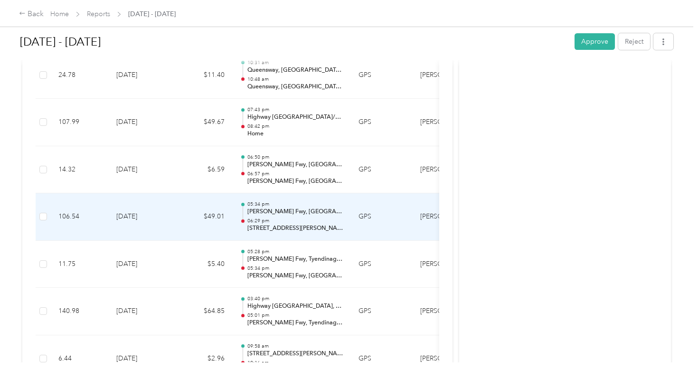
click at [260, 218] on p "06:29 pm" at bounding box center [295, 221] width 96 height 7
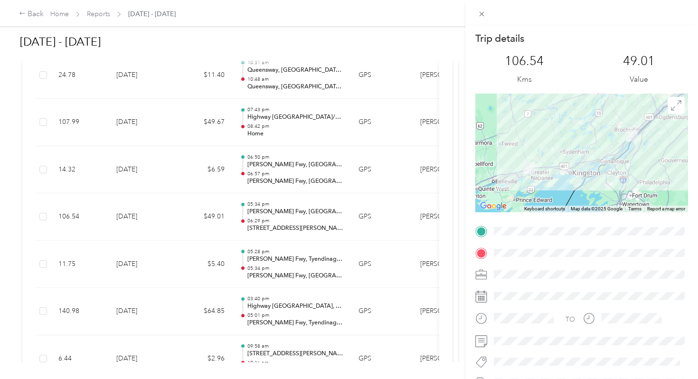
click at [260, 211] on div "Trip details This trip cannot be edited because it is either under review, appr…" at bounding box center [349, 189] width 698 height 379
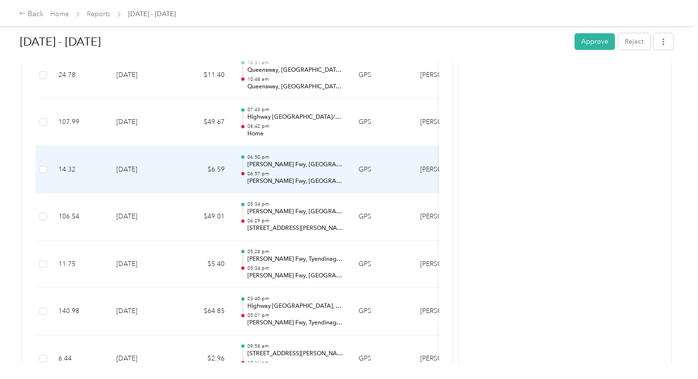
click at [263, 177] on p "[PERSON_NAME] Fwy, [GEOGRAPHIC_DATA], [GEOGRAPHIC_DATA]" at bounding box center [295, 181] width 96 height 9
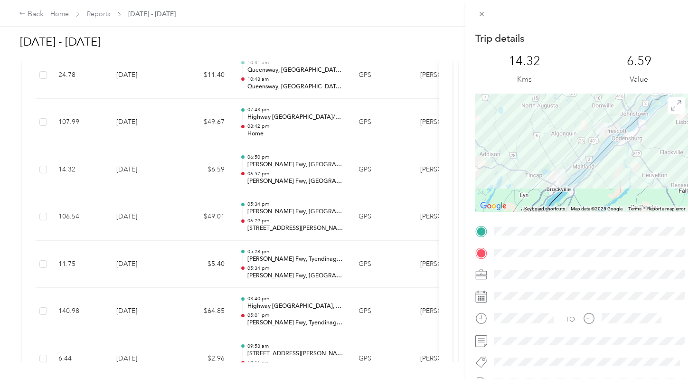
click at [263, 171] on div "Trip details This trip cannot be edited because it is either under review, appr…" at bounding box center [349, 189] width 698 height 379
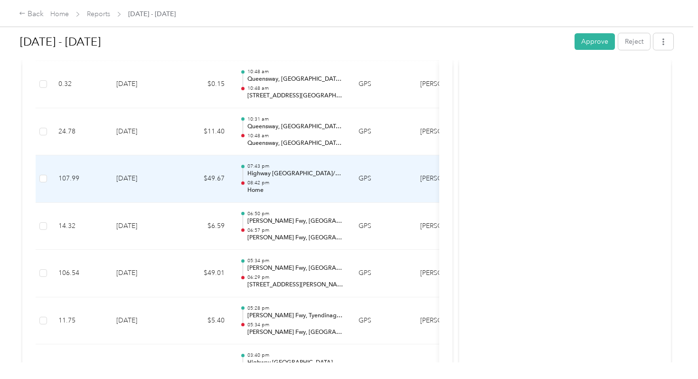
scroll to position [334, 0]
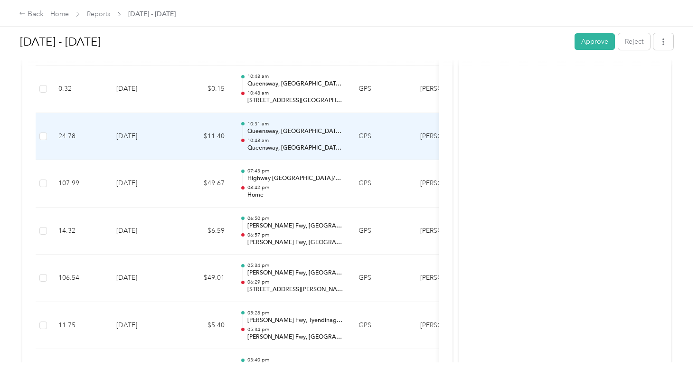
click at [265, 137] on p "10:48 am" at bounding box center [295, 140] width 96 height 7
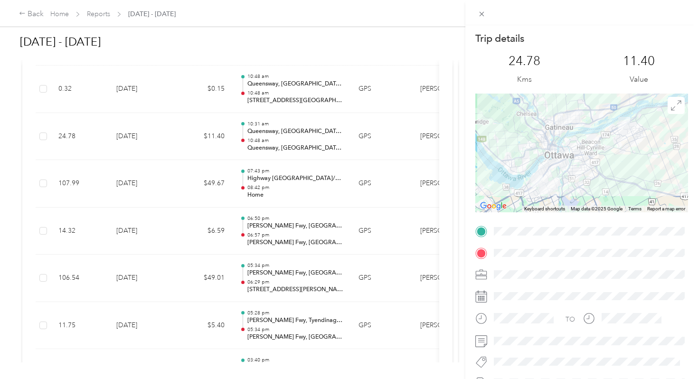
click at [265, 129] on div "Trip details This trip cannot be edited because it is either under review, appr…" at bounding box center [349, 189] width 698 height 379
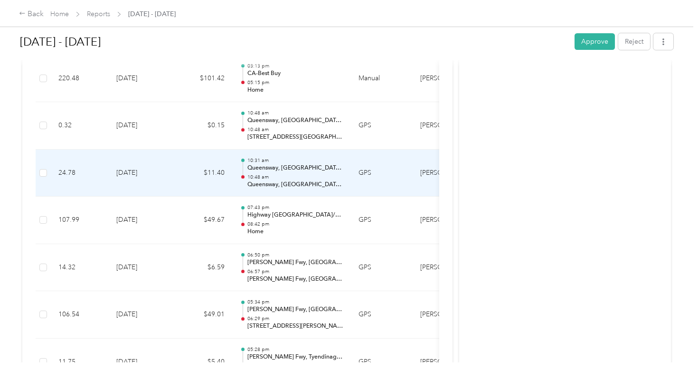
scroll to position [293, 0]
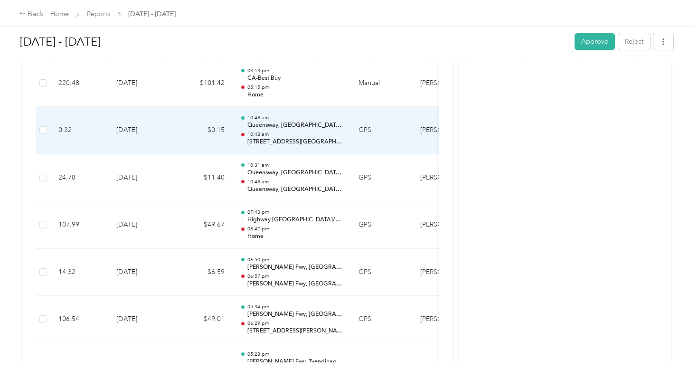
click at [268, 121] on p "Queensway, [GEOGRAPHIC_DATA], [GEOGRAPHIC_DATA], [GEOGRAPHIC_DATA]" at bounding box center [295, 125] width 96 height 9
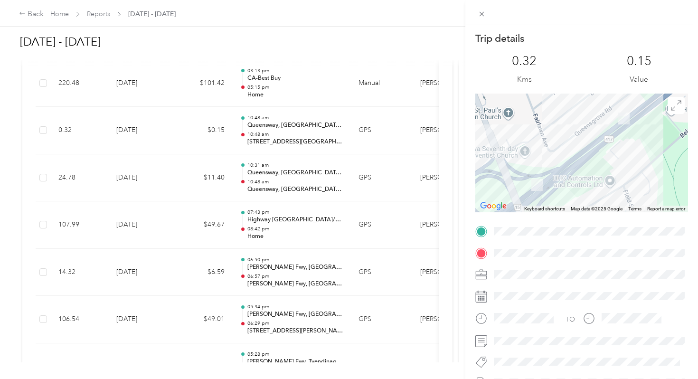
click at [268, 117] on div "Trip details This trip cannot be edited because it is either under review, appr…" at bounding box center [349, 189] width 698 height 379
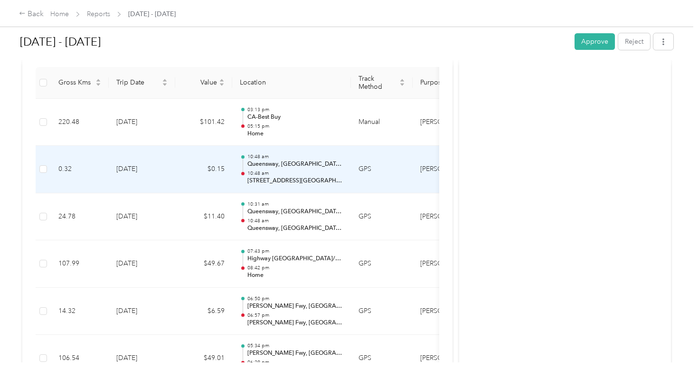
scroll to position [251, 0]
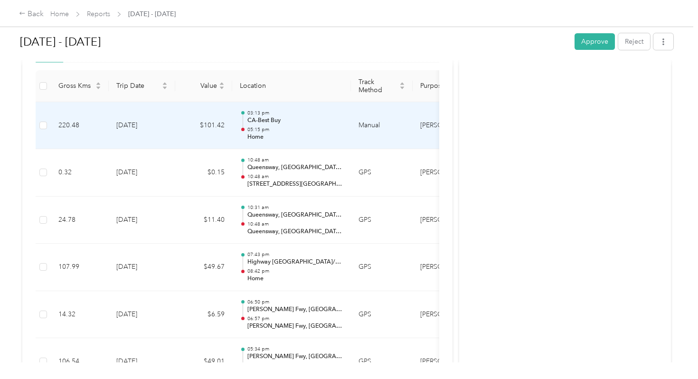
click at [268, 126] on p "05:15 pm" at bounding box center [295, 129] width 96 height 7
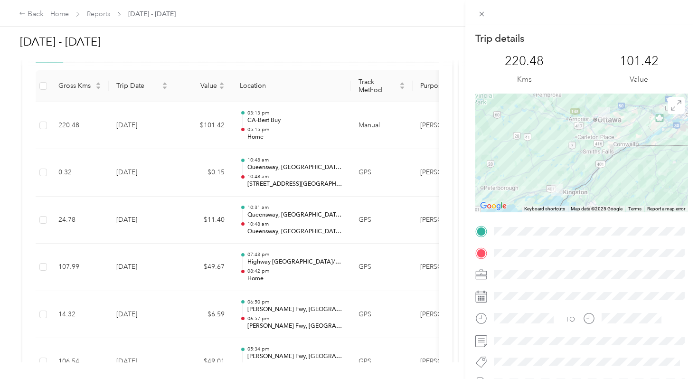
click at [268, 117] on div "Trip details This trip cannot be edited because it is either under review, appr…" at bounding box center [349, 189] width 698 height 379
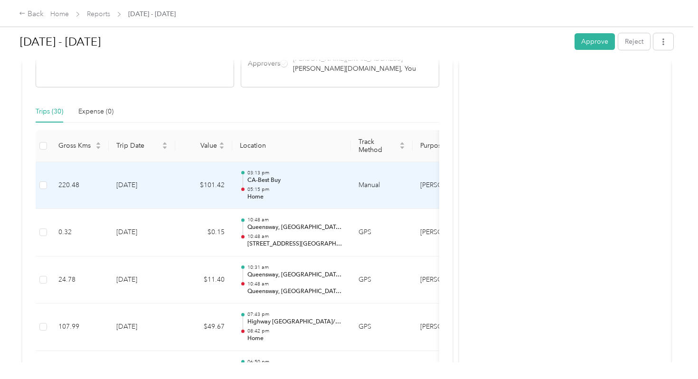
scroll to position [192, 0]
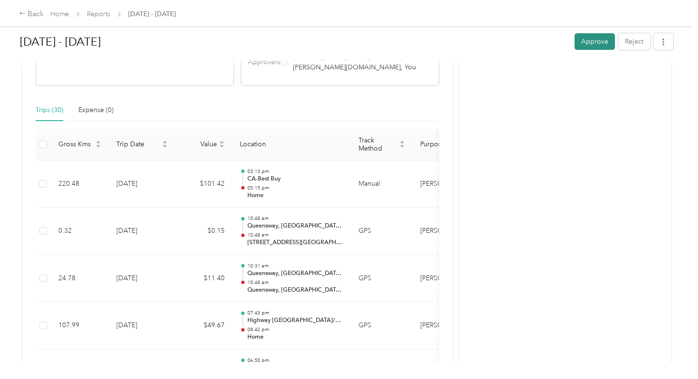
click at [590, 41] on button "Approve" at bounding box center [595, 41] width 40 height 17
